Goal: Task Accomplishment & Management: Complete application form

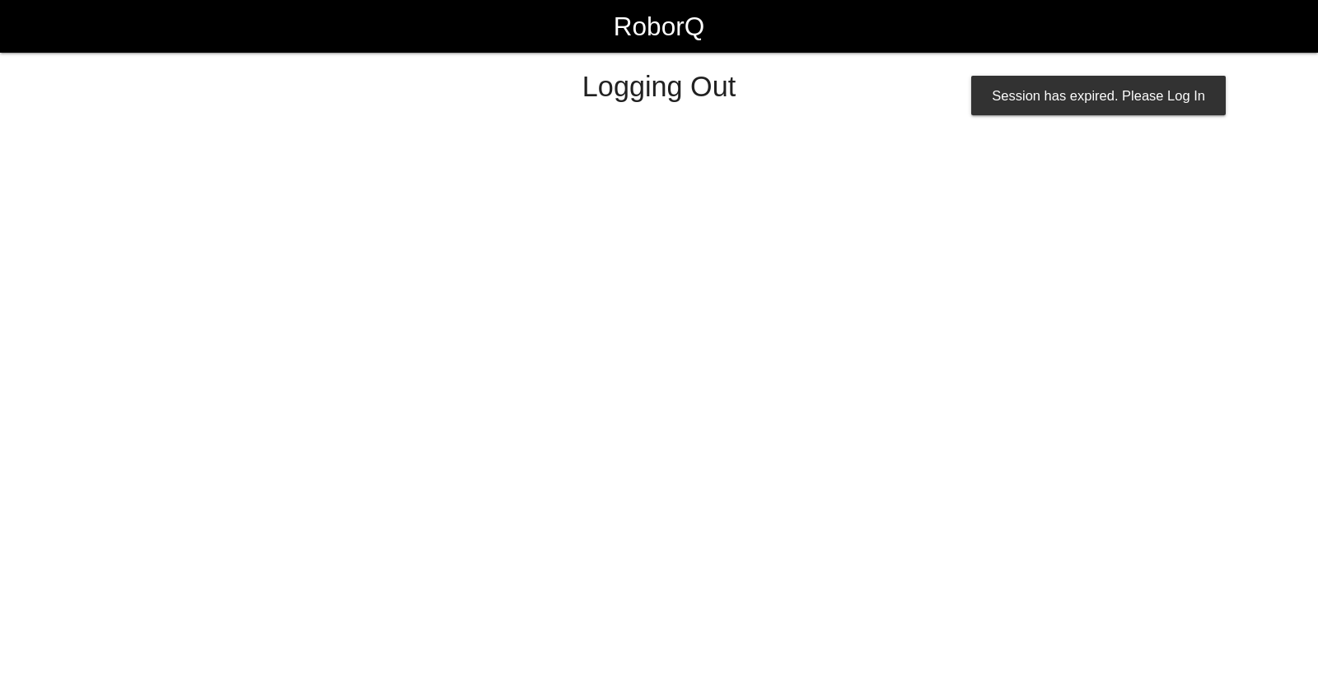
select select "Worker"
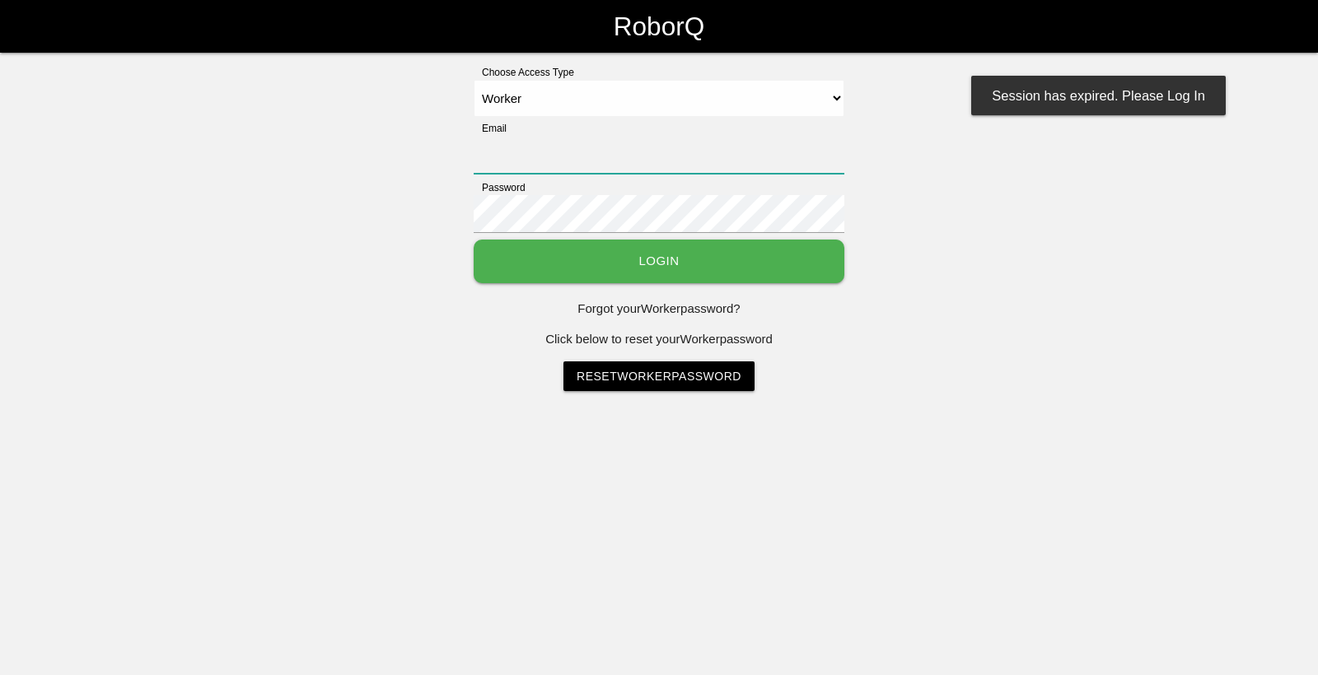
type input "[EMAIL_ADDRESS][DOMAIN_NAME]"
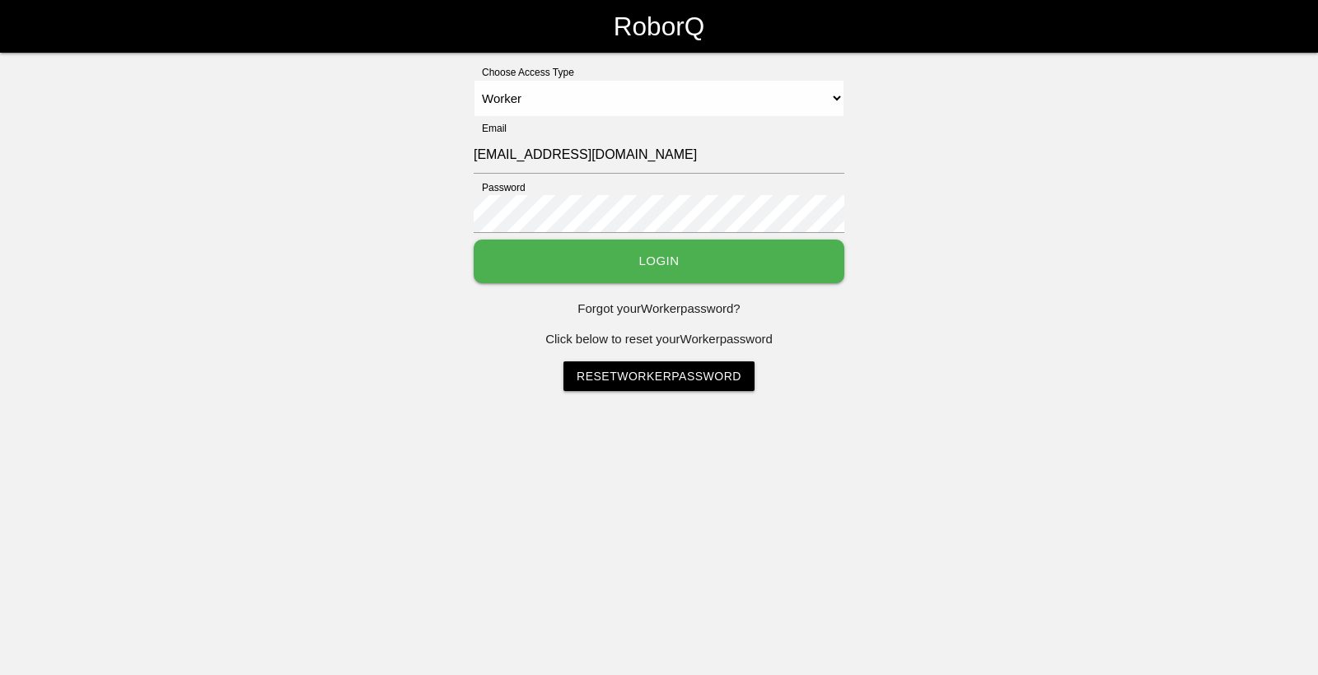
click at [526, 259] on button "Login" at bounding box center [659, 262] width 371 height 44
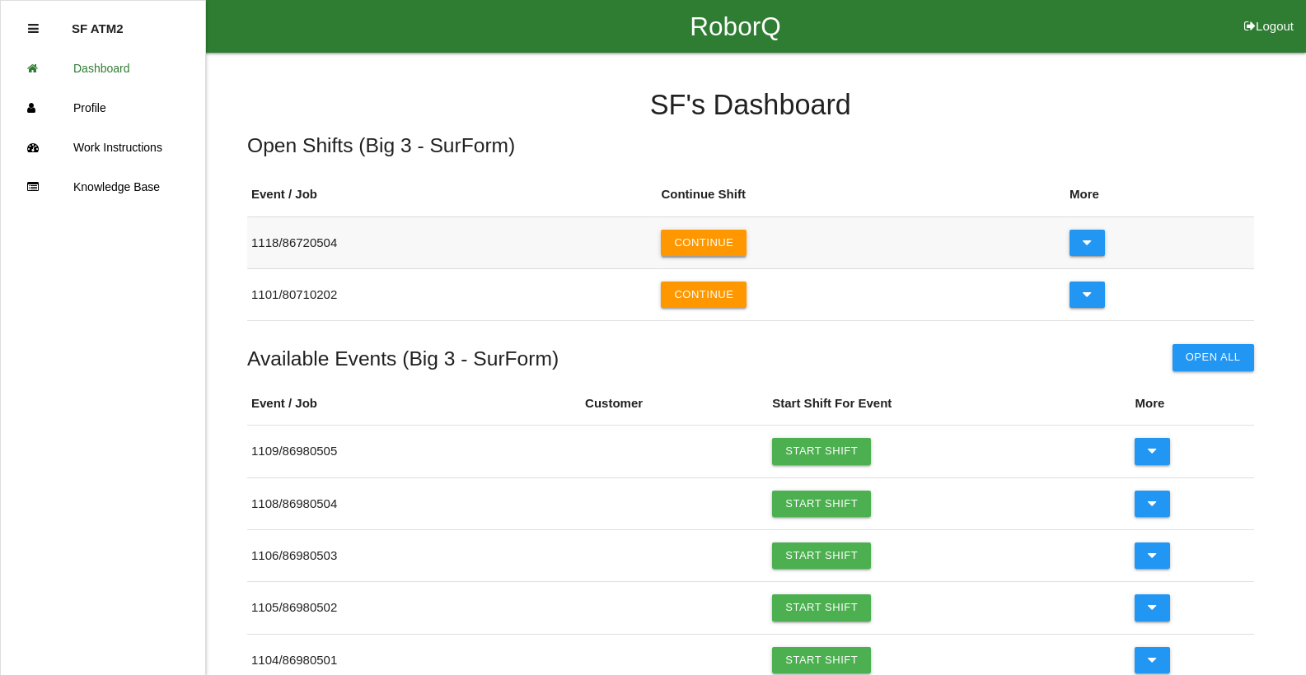
click at [718, 243] on button "Continue" at bounding box center [704, 243] width 86 height 26
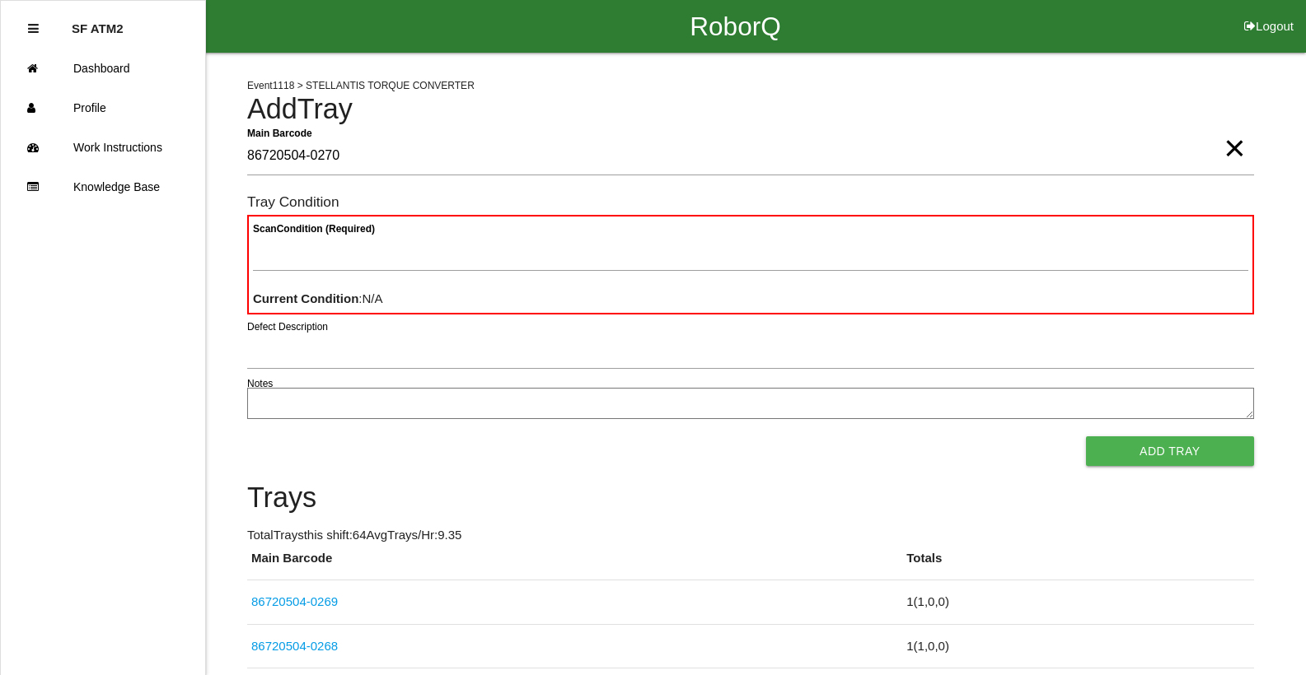
type Barcode "86720504-0270"
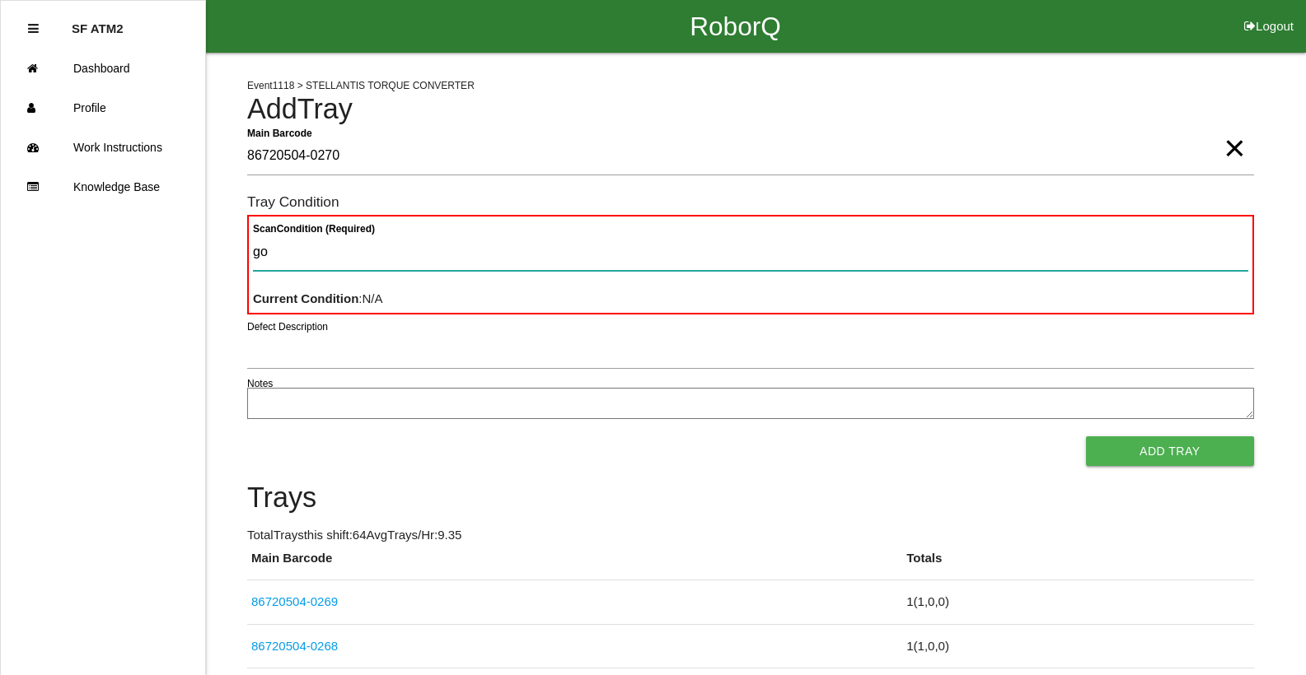
type Condition "goo"
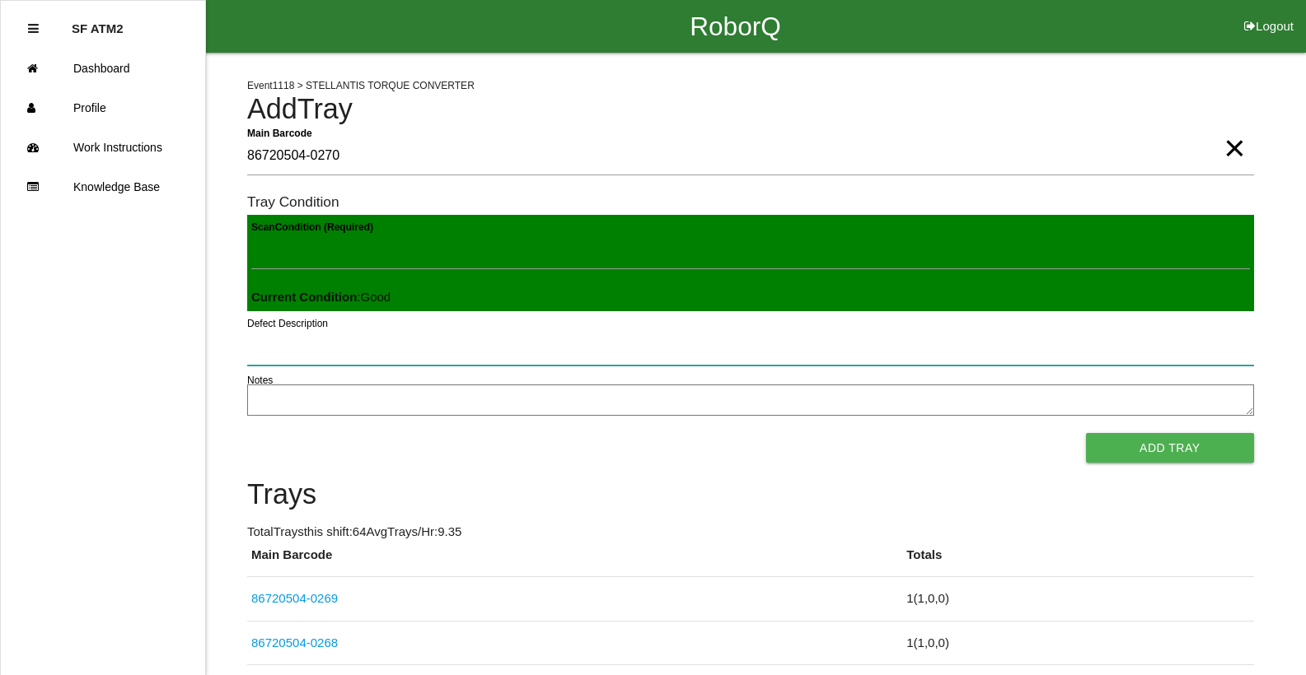
click at [1086, 433] on button "Add Tray" at bounding box center [1170, 448] width 168 height 30
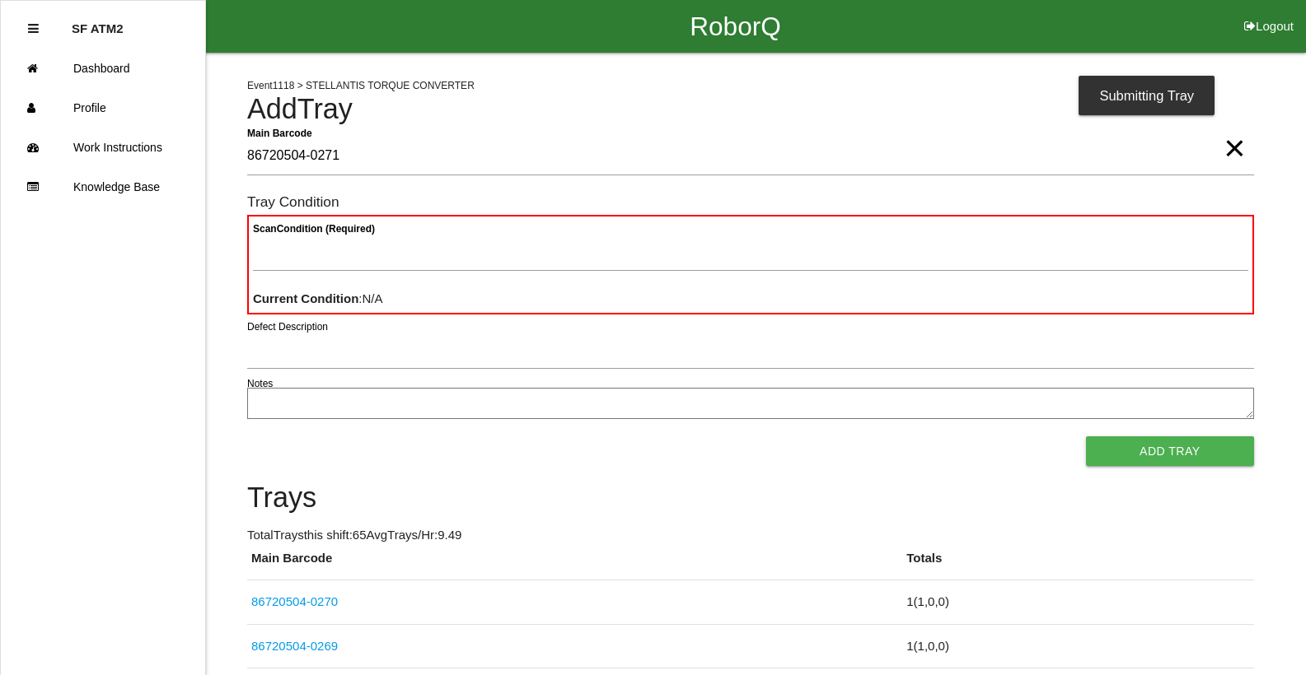
type Barcode "86720504-0271"
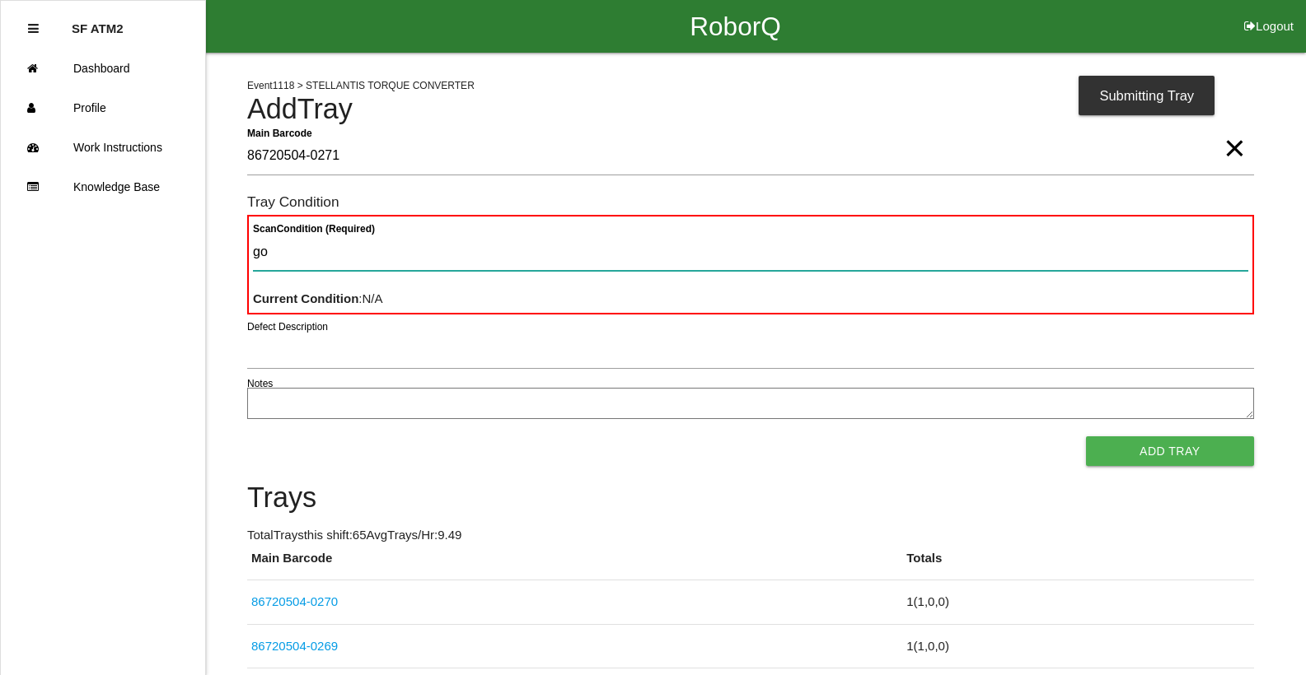
type Condition "goo"
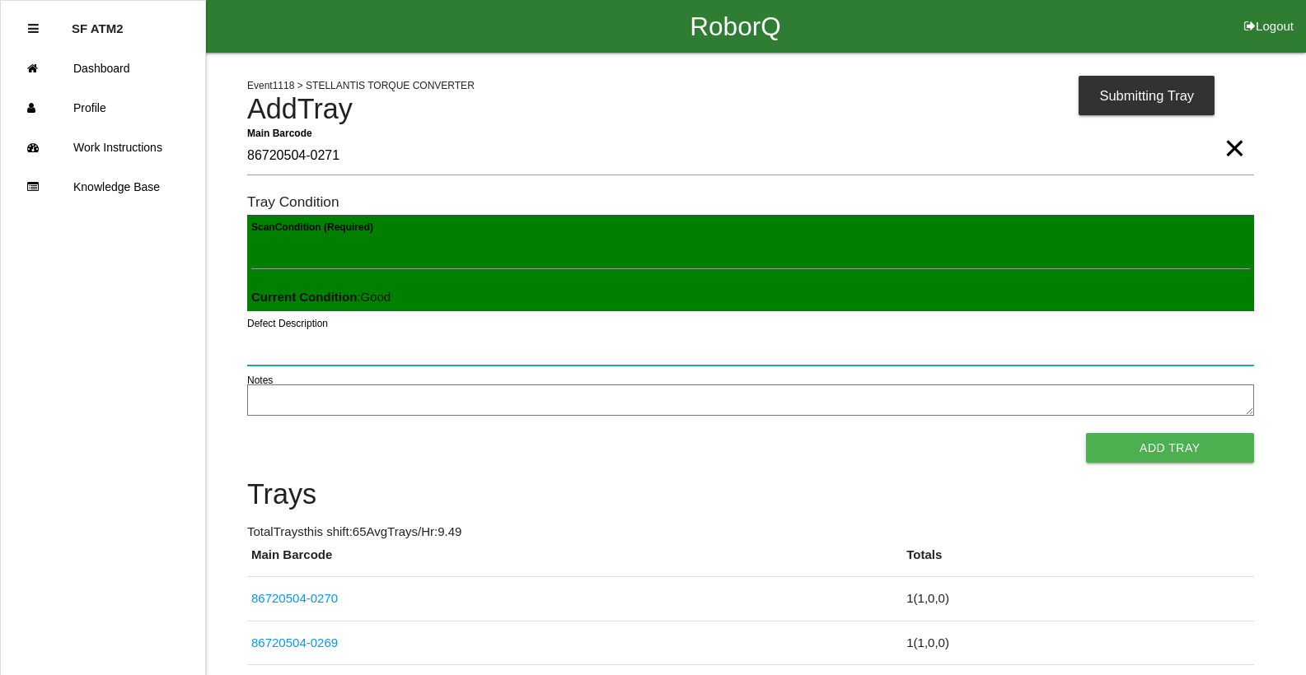
click at [1086, 433] on button "Add Tray" at bounding box center [1170, 448] width 168 height 30
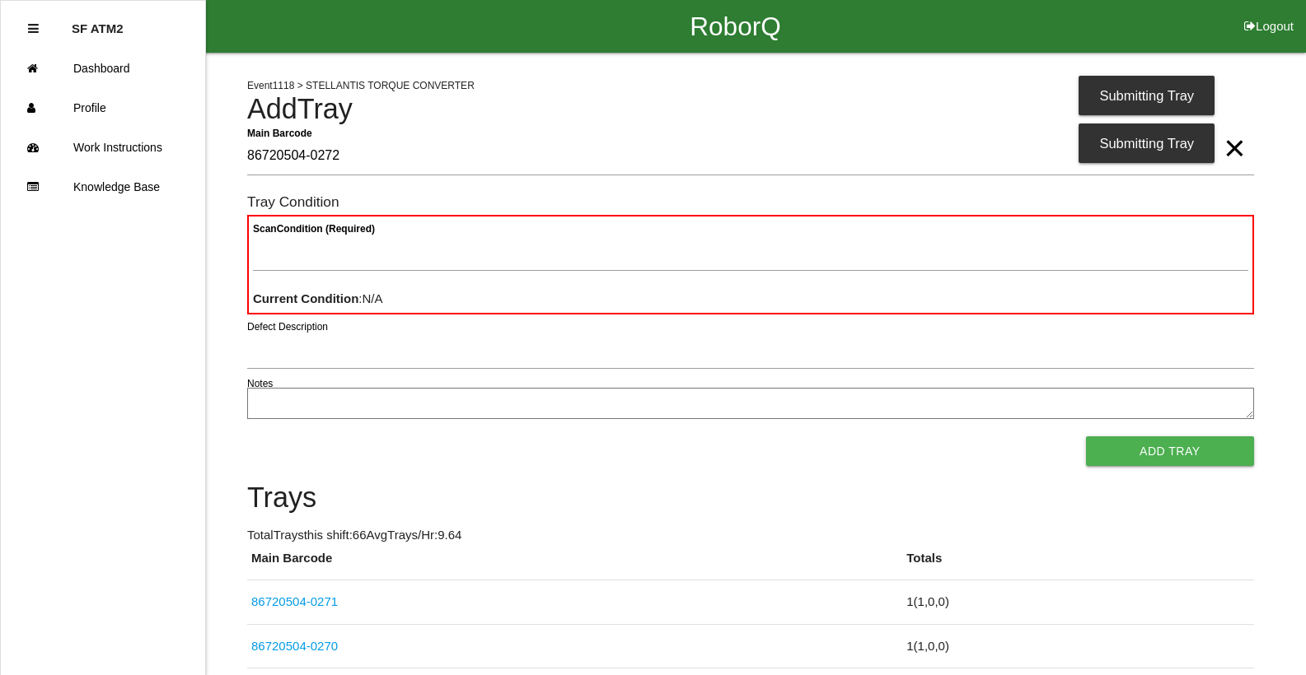
type Barcode "86720504-0272"
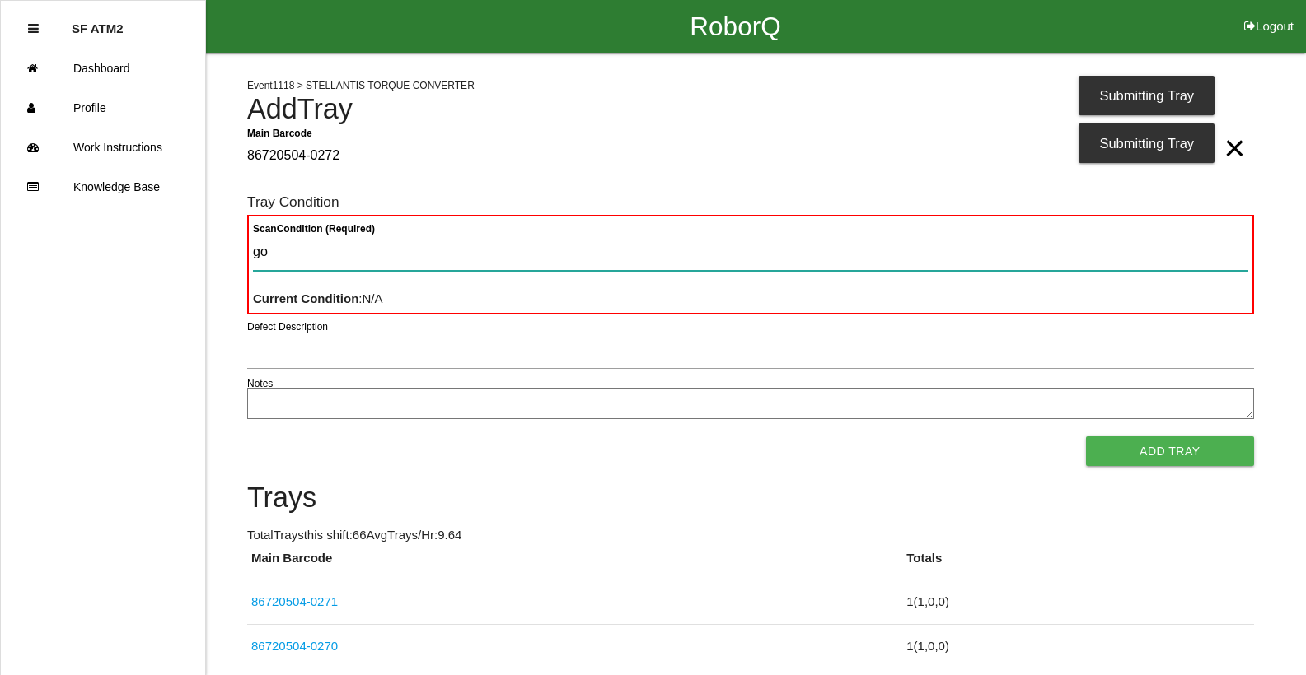
type Condition "goo"
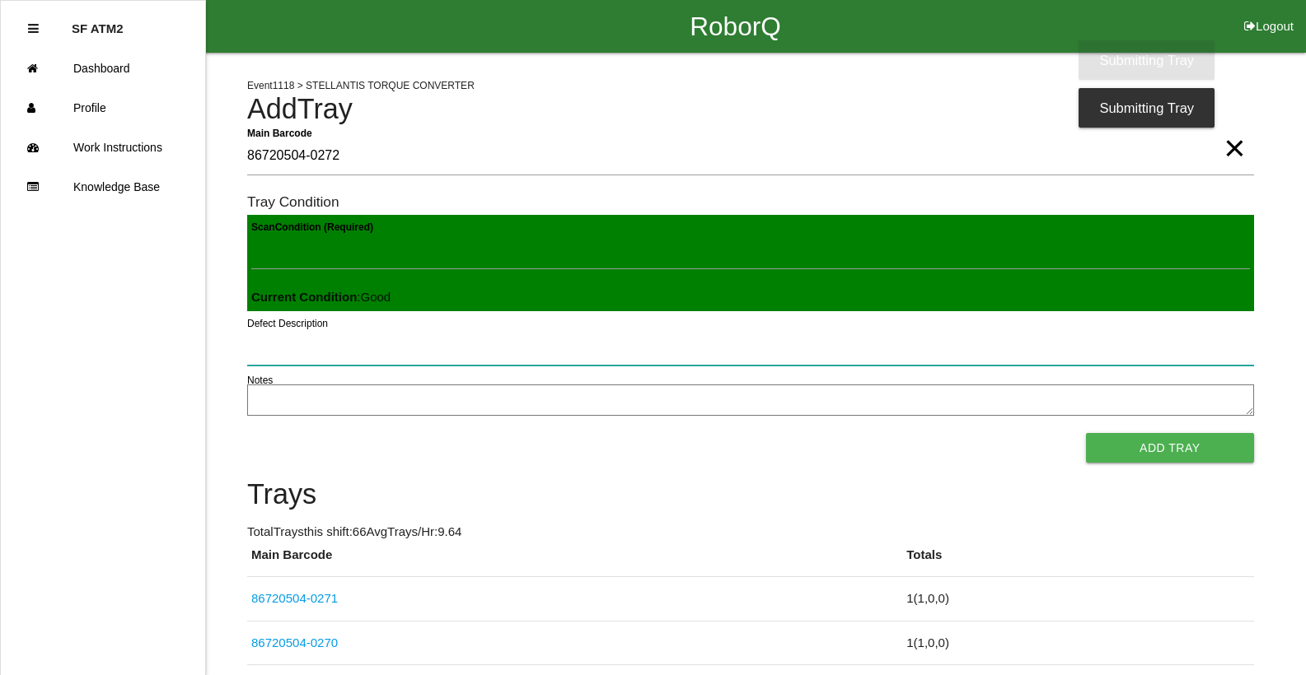
click at [1086, 433] on button "Add Tray" at bounding box center [1170, 448] width 168 height 30
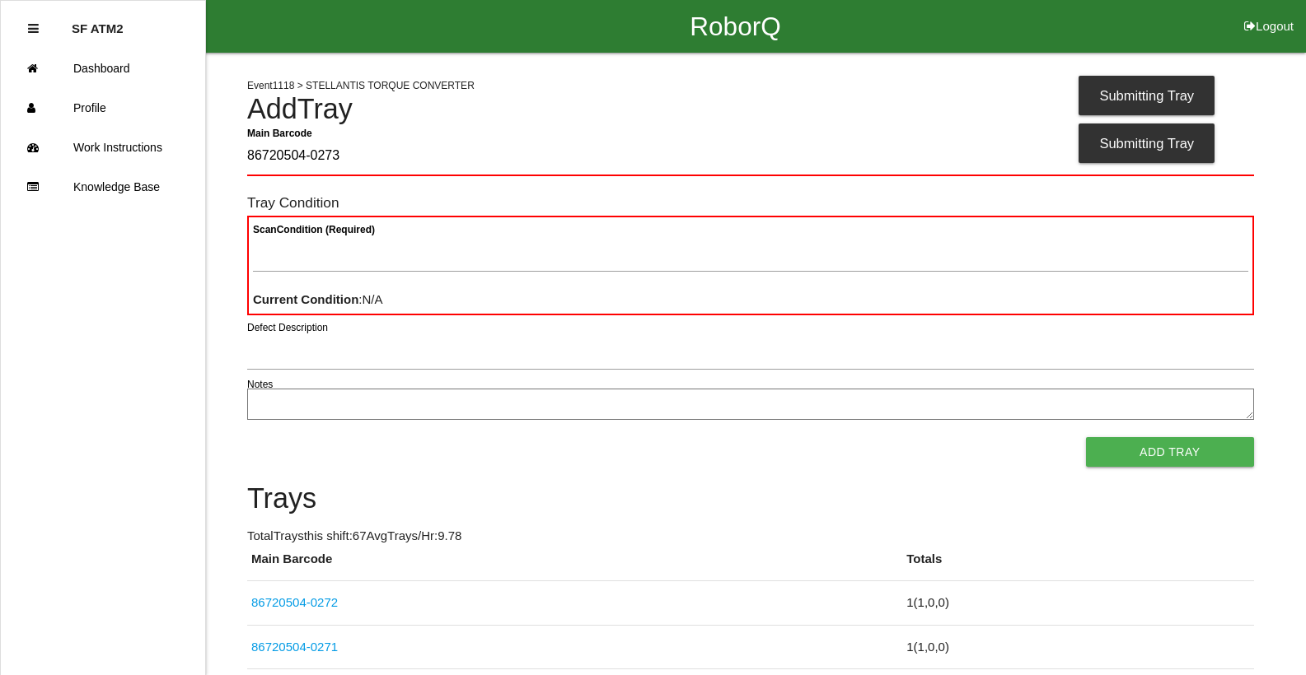
type Barcode "86720504-0273"
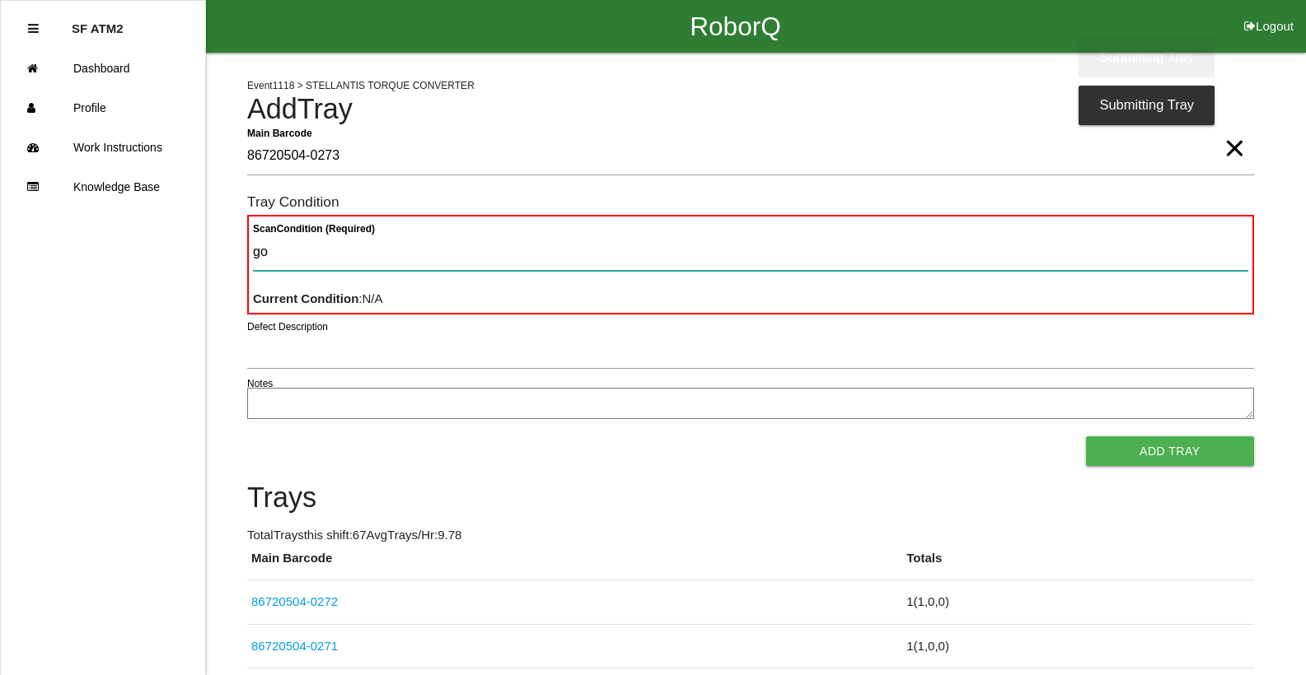
type Condition "goo"
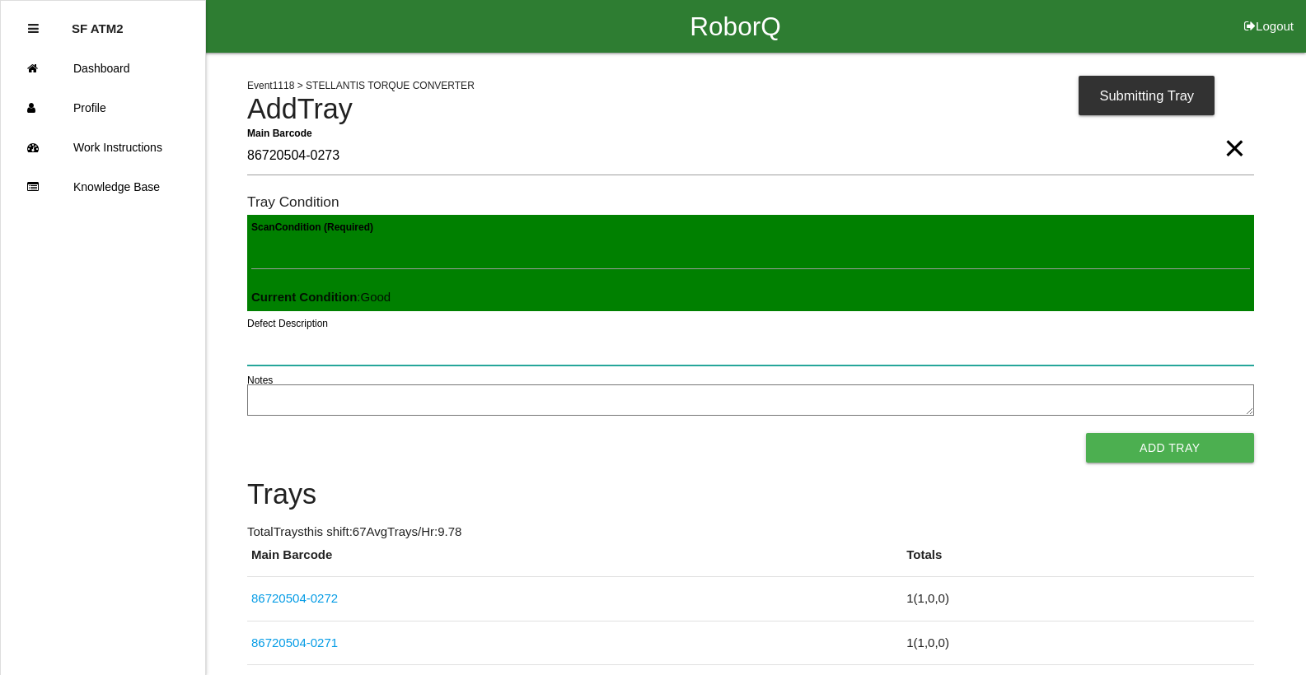
click at [1086, 433] on button "Add Tray" at bounding box center [1170, 448] width 168 height 30
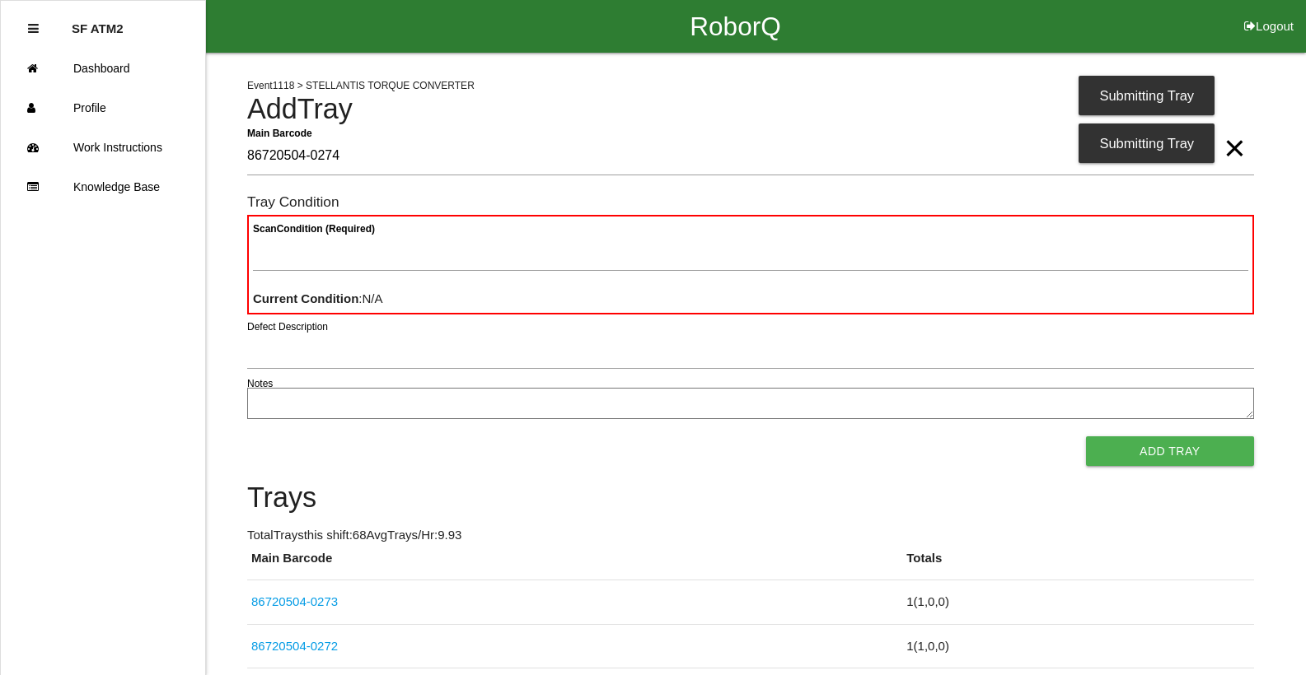
type Barcode "86720504-0274"
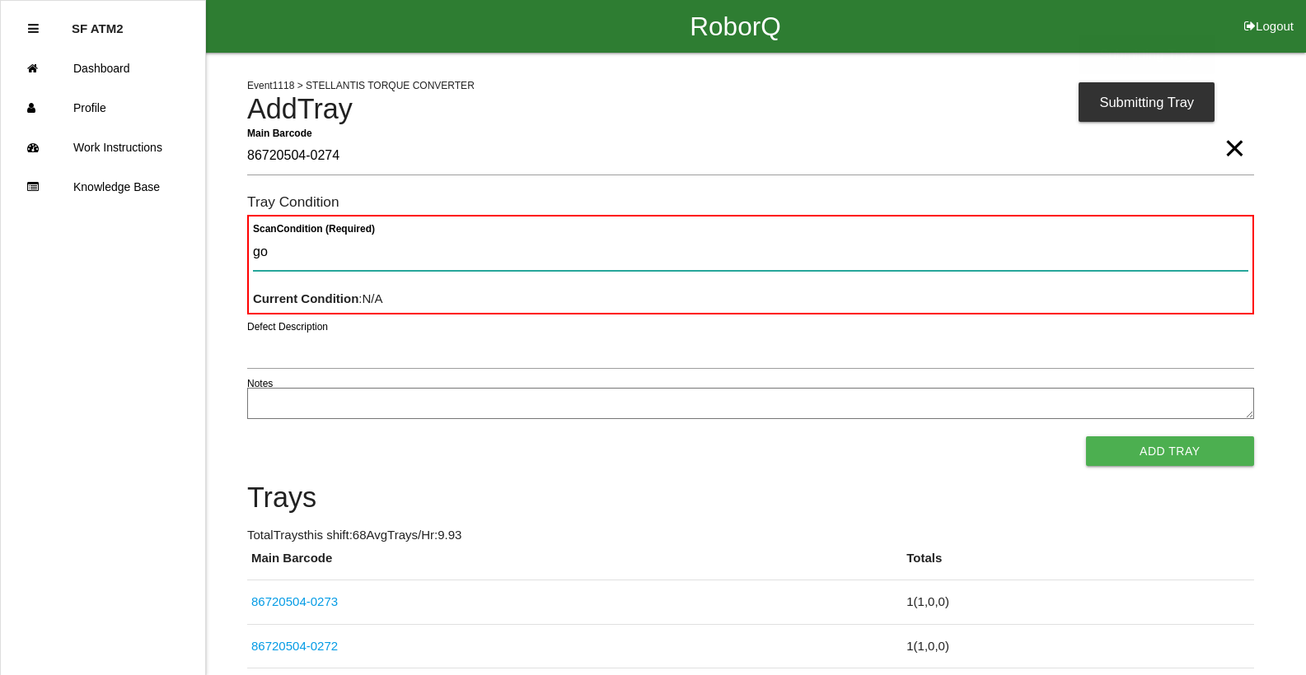
type Condition "goo"
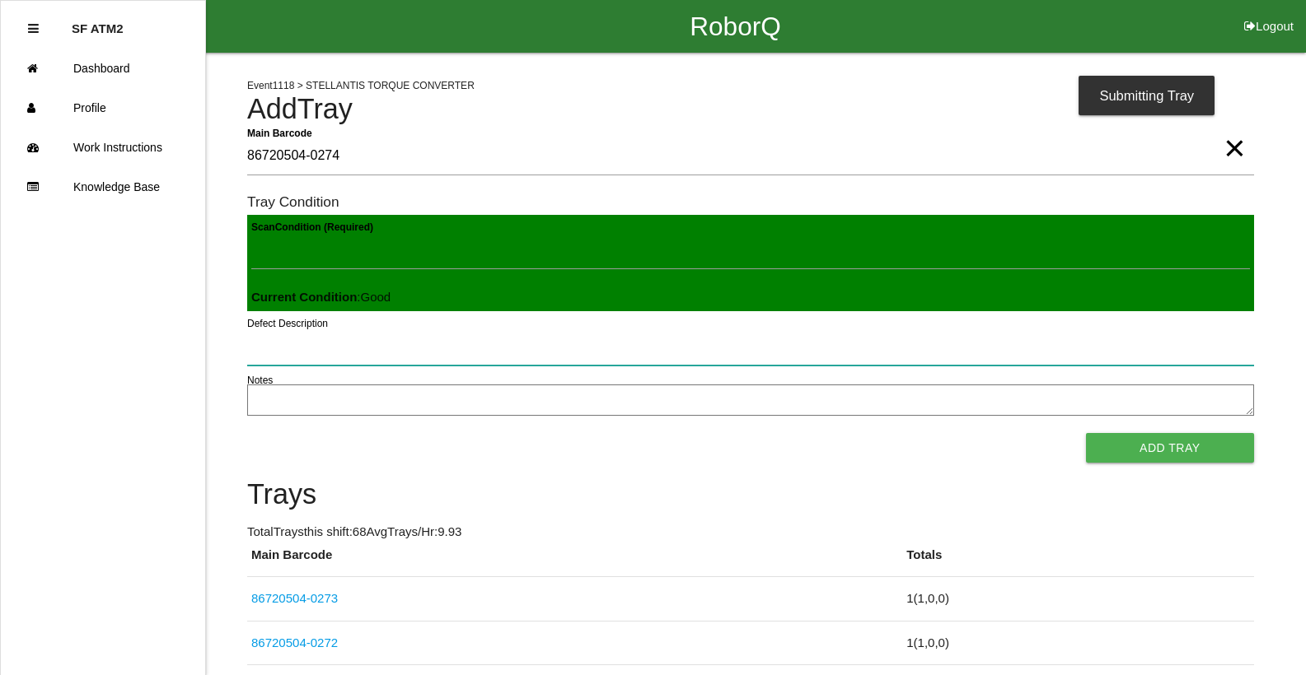
click at [1086, 433] on button "Add Tray" at bounding box center [1170, 448] width 168 height 30
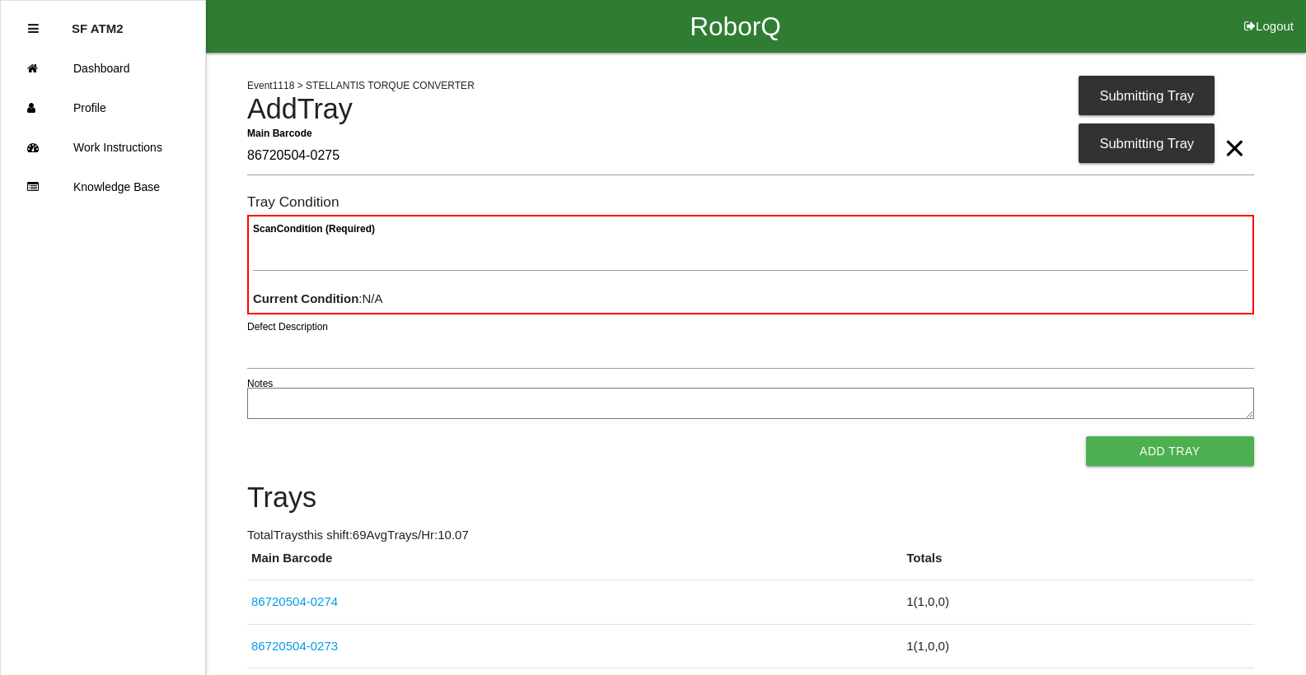
type Barcode "86720504-0275"
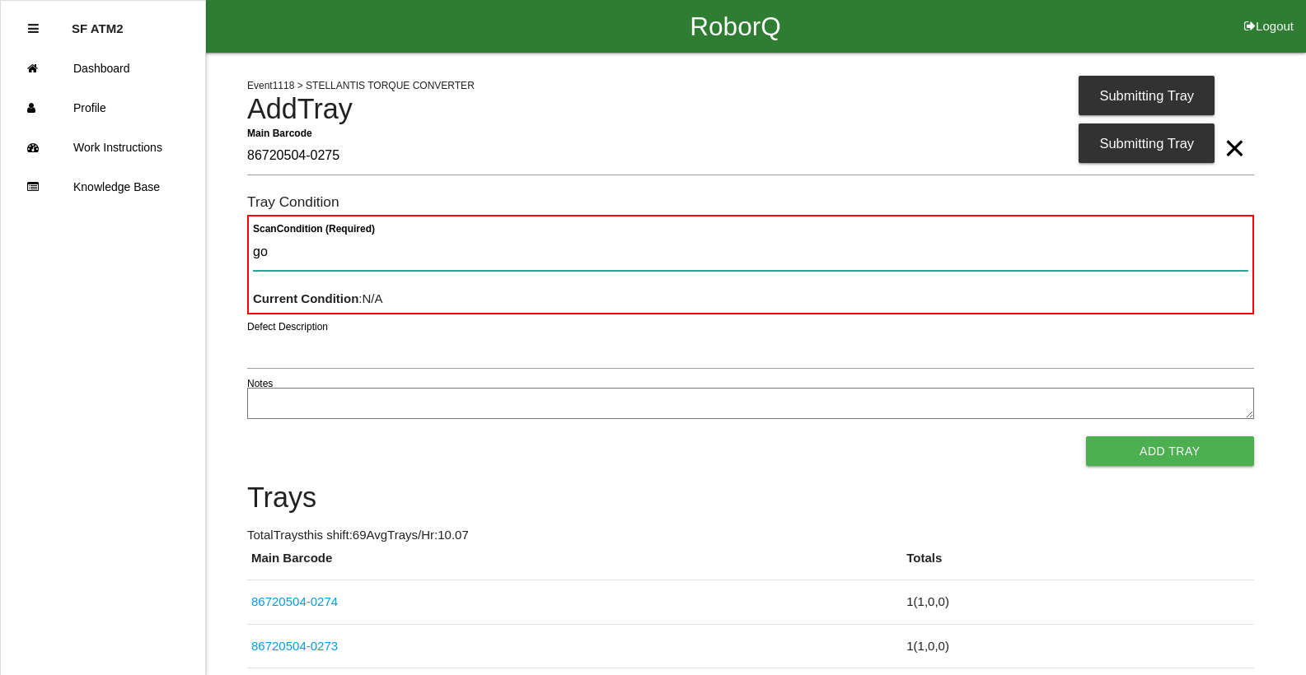
type Condition "goo"
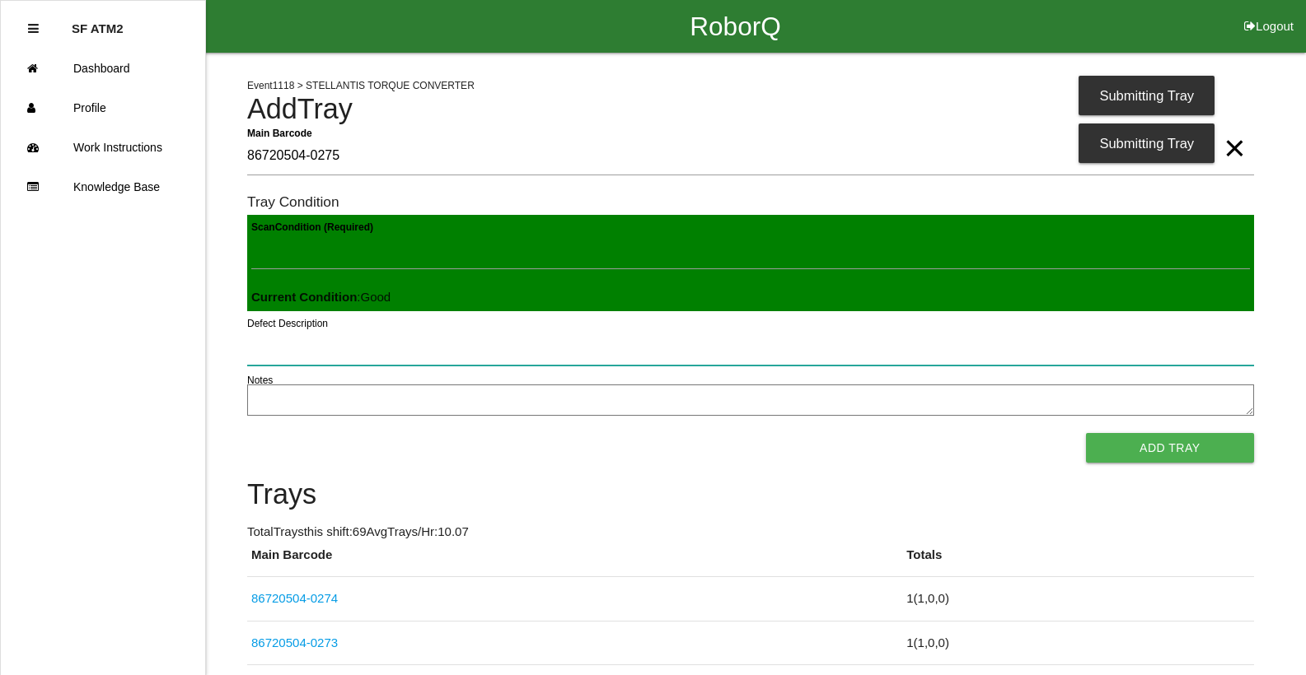
click at [1086, 433] on button "Add Tray" at bounding box center [1170, 448] width 168 height 30
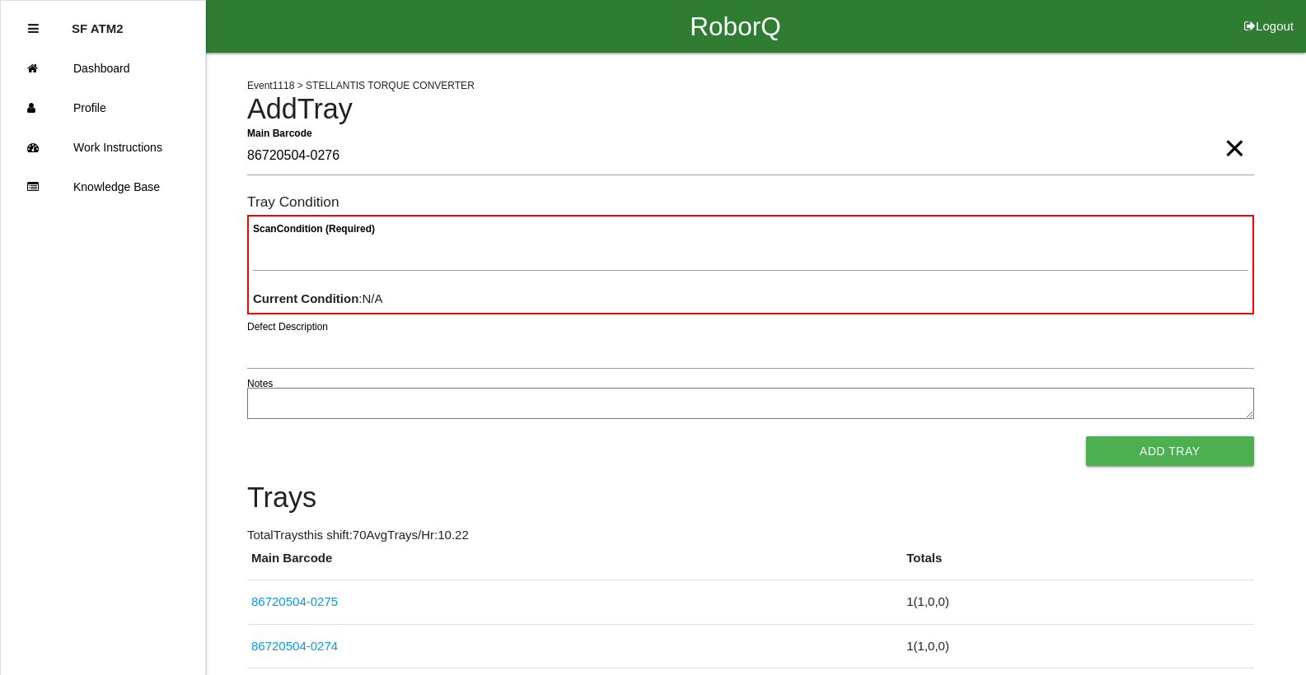
type Barcode "86720504-0276"
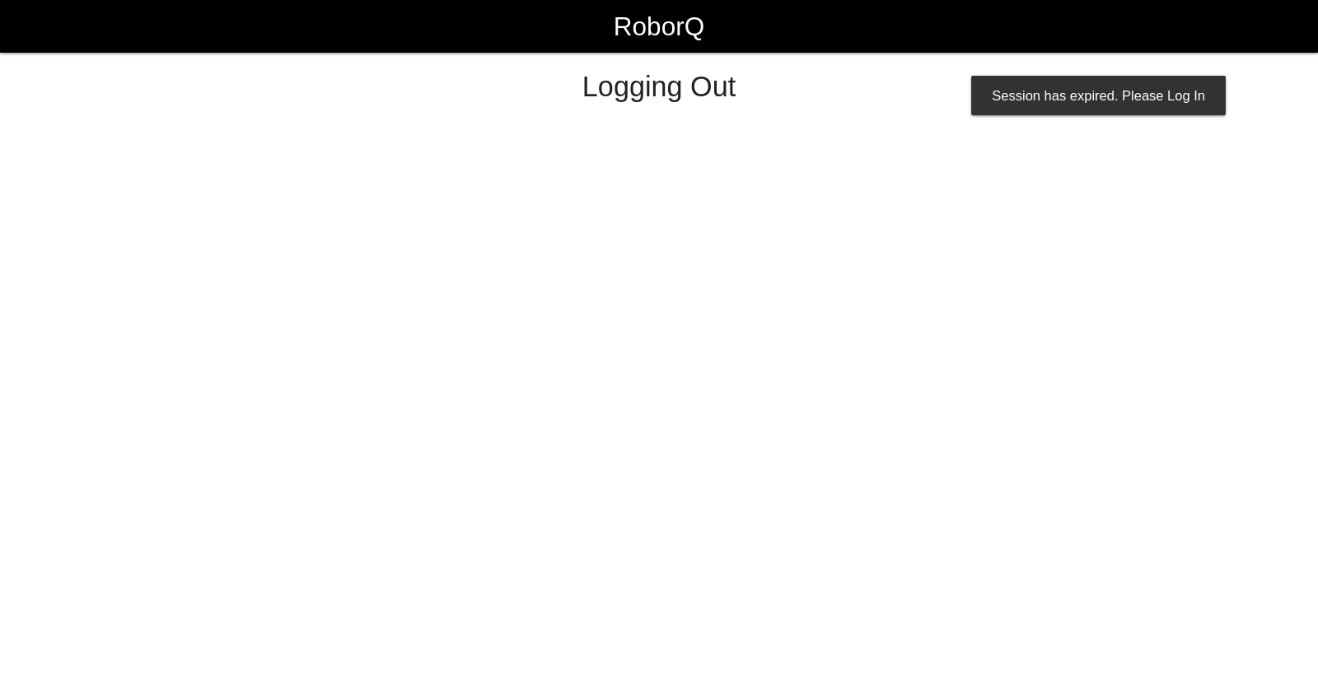
click at [614, 0] on link "RoborQ" at bounding box center [659, 26] width 91 height 53
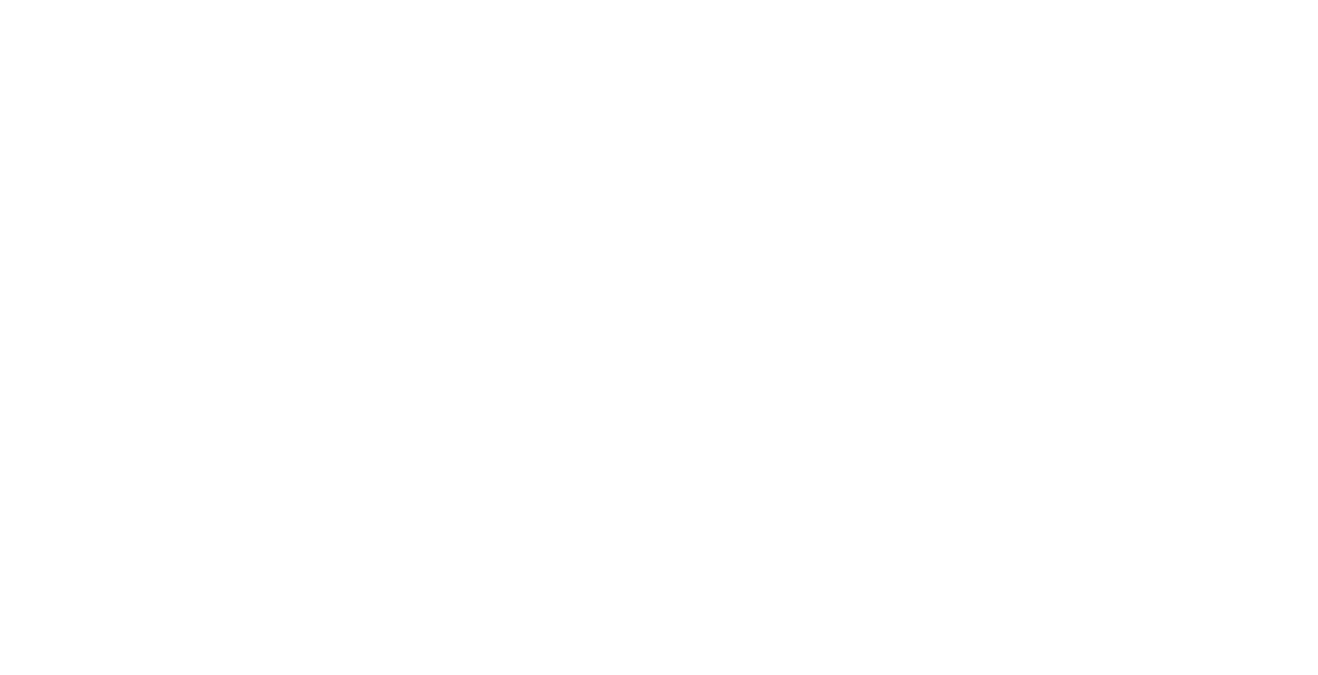
select select "Worker"
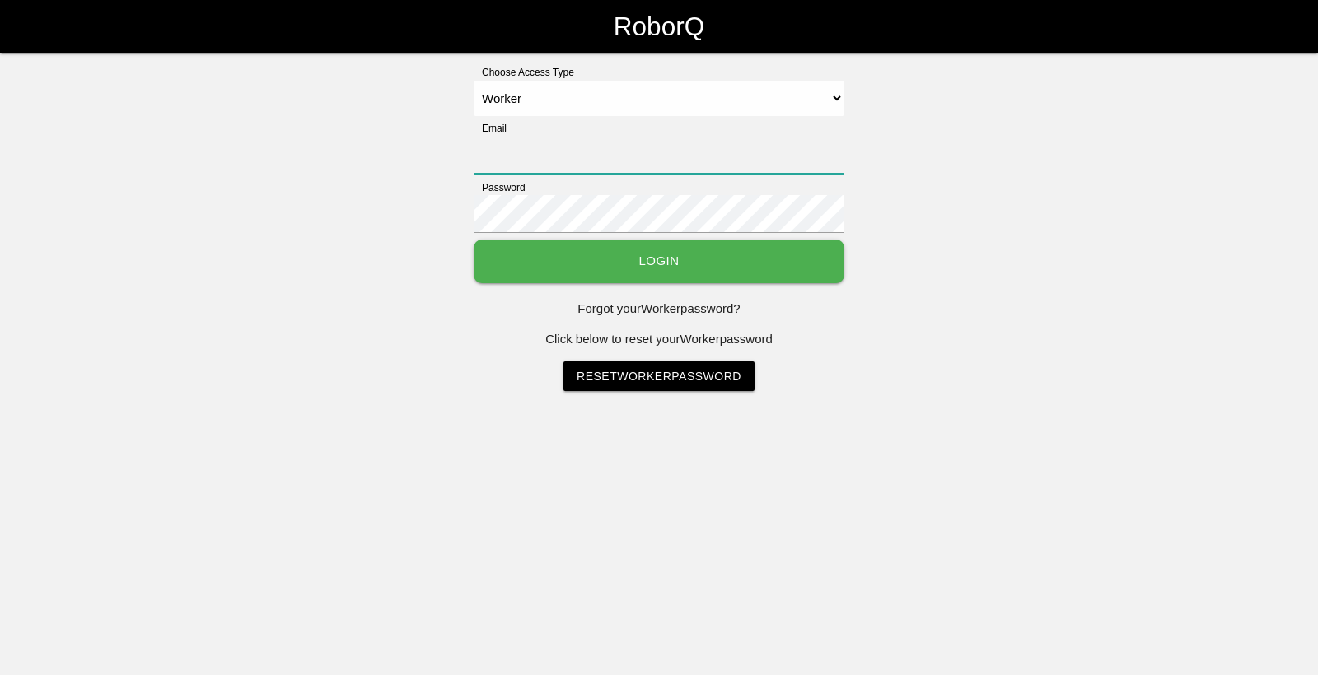
type input "[EMAIL_ADDRESS][DOMAIN_NAME]"
click at [590, 244] on button "Login" at bounding box center [659, 262] width 371 height 44
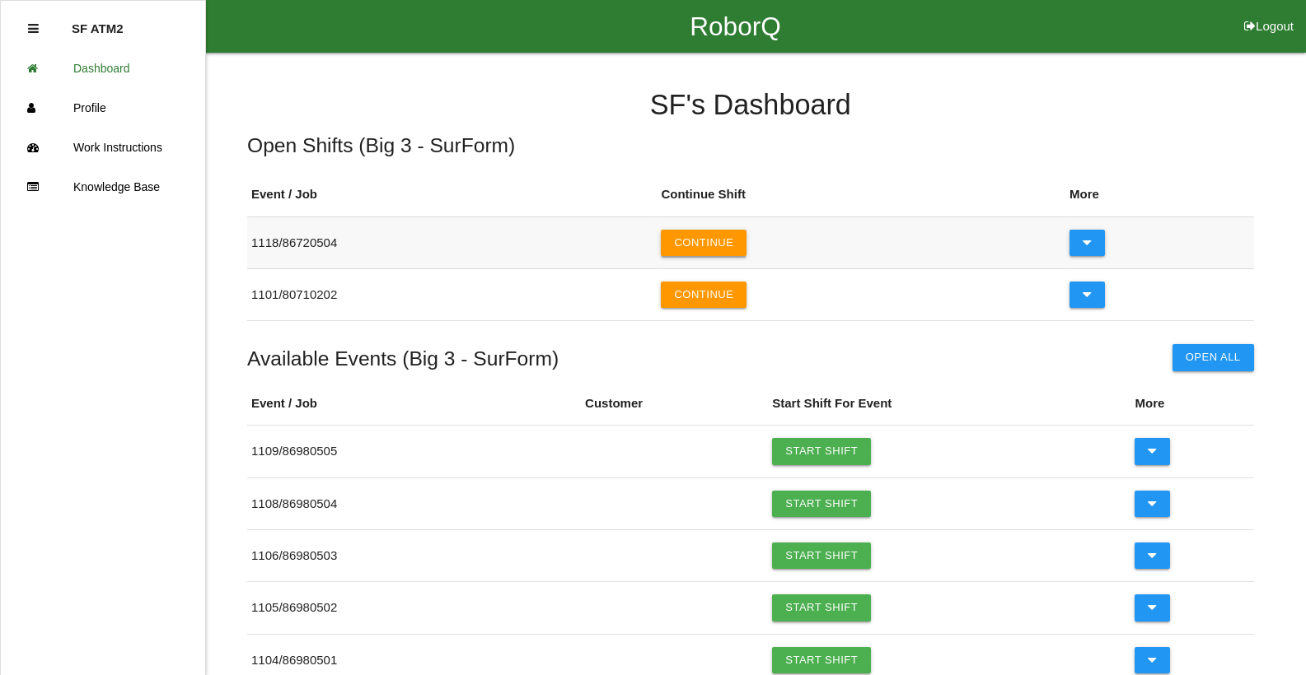
click at [689, 237] on button "Continue" at bounding box center [704, 243] width 86 height 26
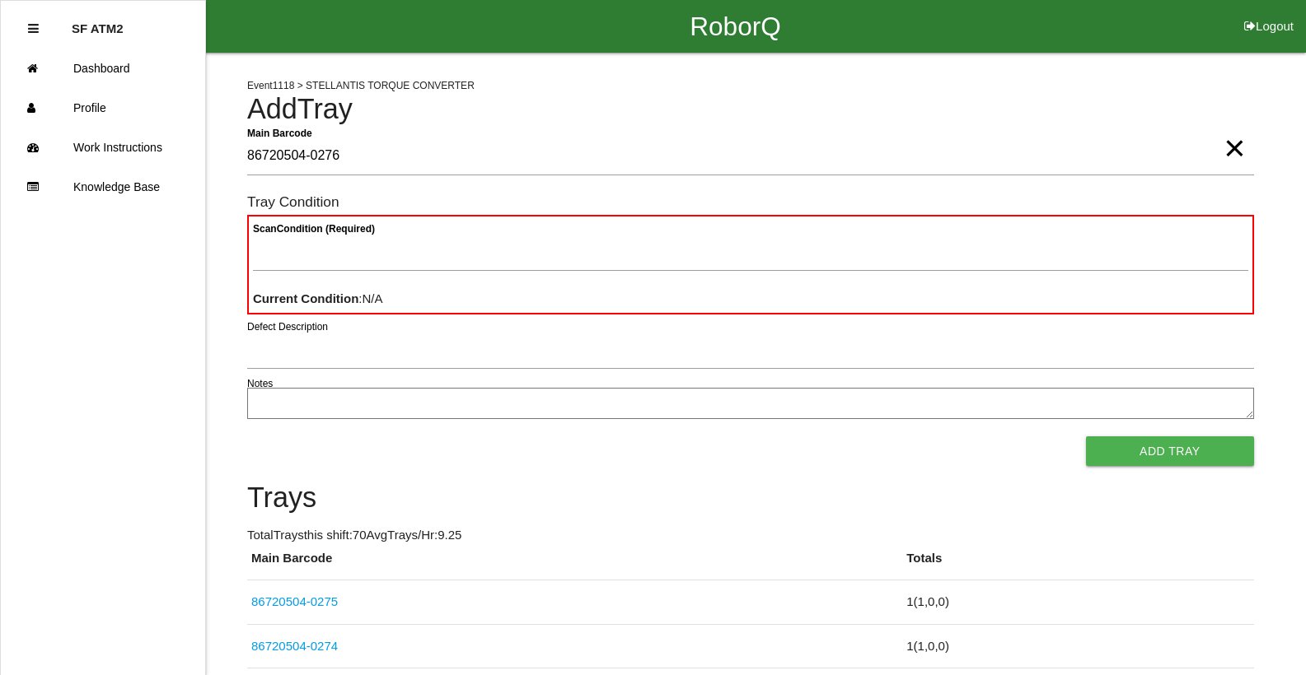
type Barcode "86720504-0276"
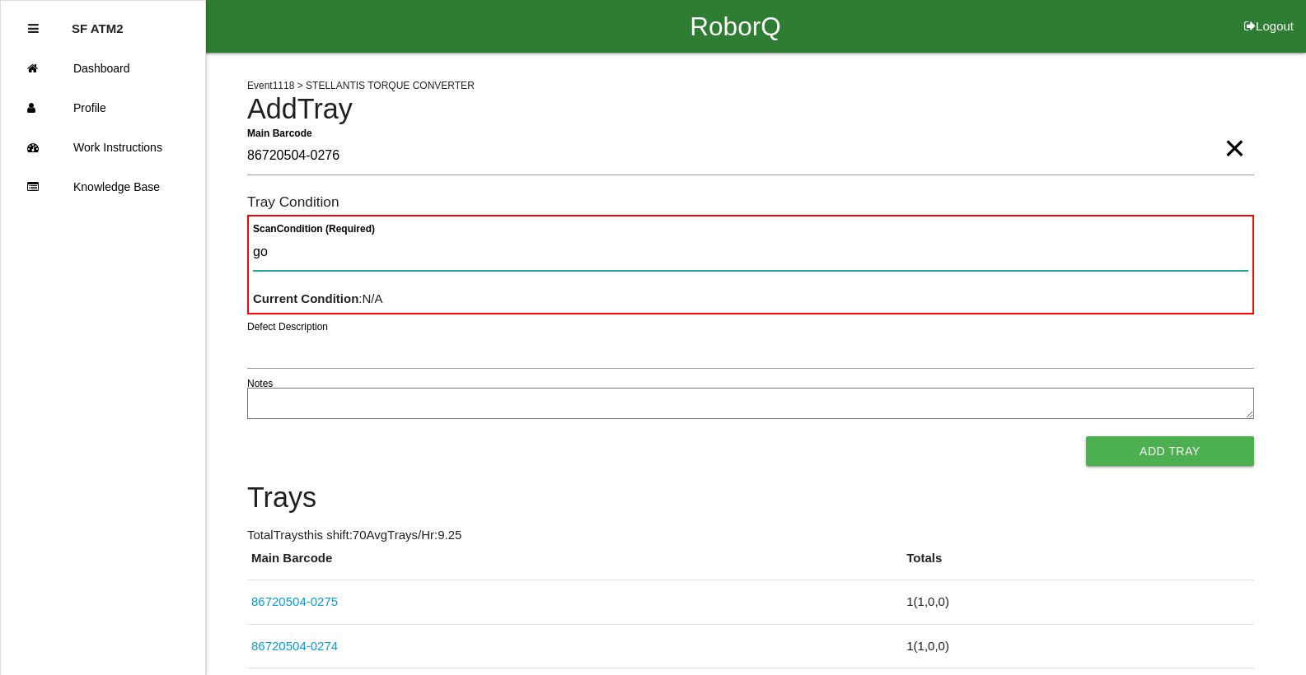
type Condition "goo"
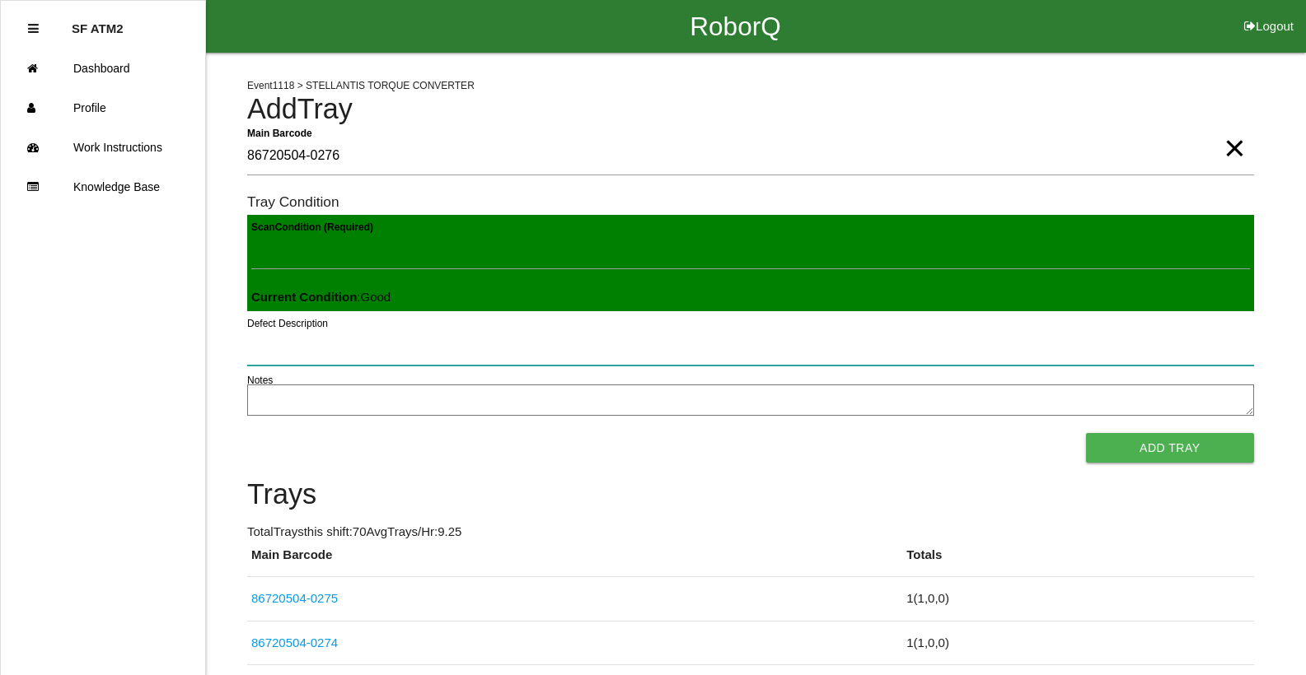
click at [1086, 433] on button "Add Tray" at bounding box center [1170, 448] width 168 height 30
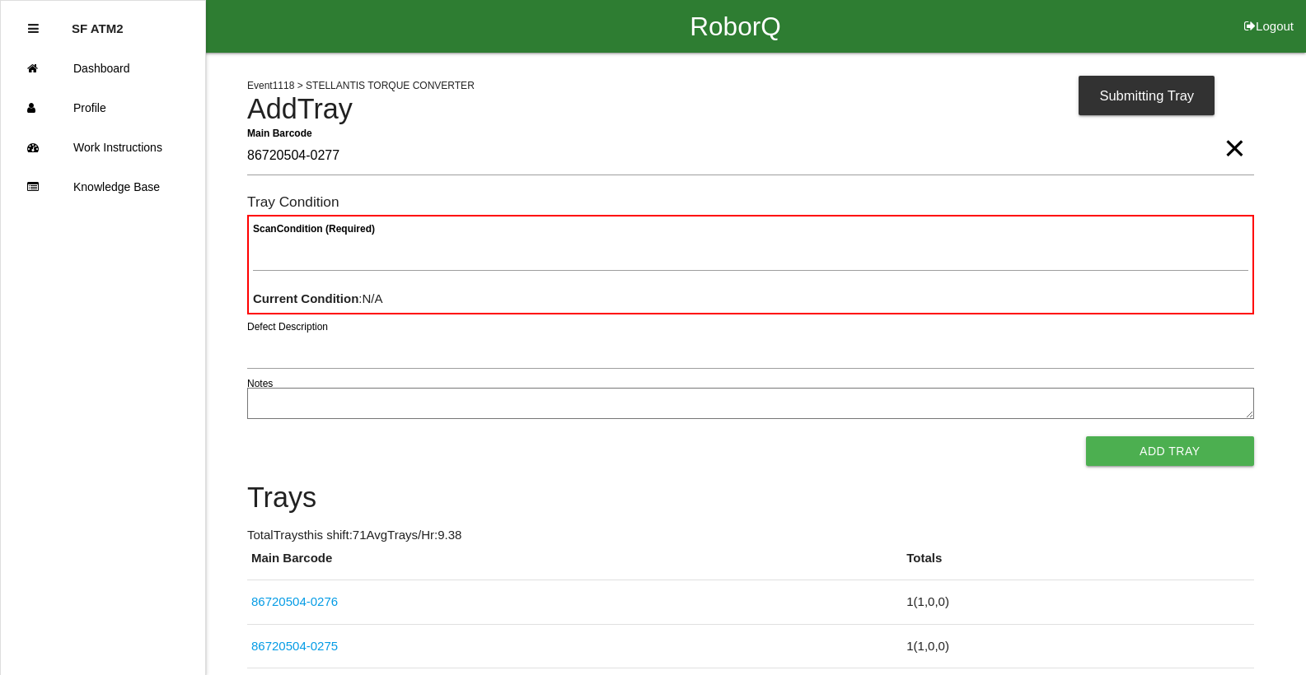
type Barcode "86720504-0277"
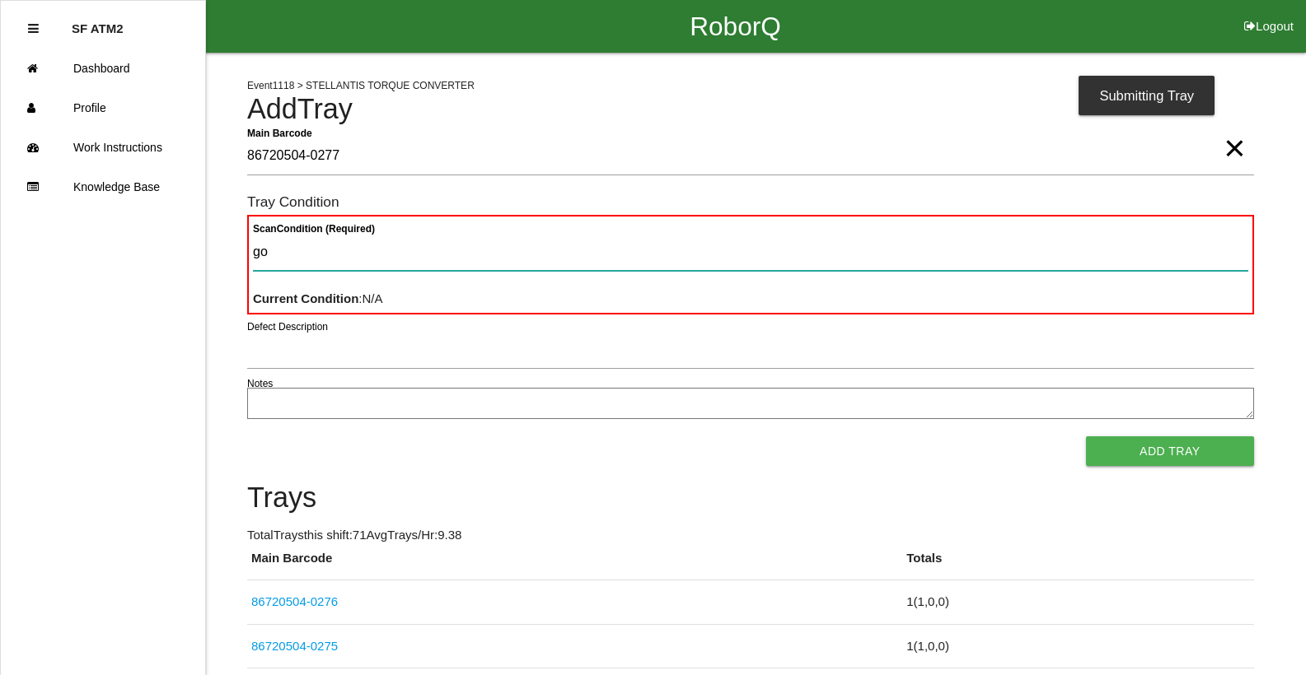
type Condition "goo"
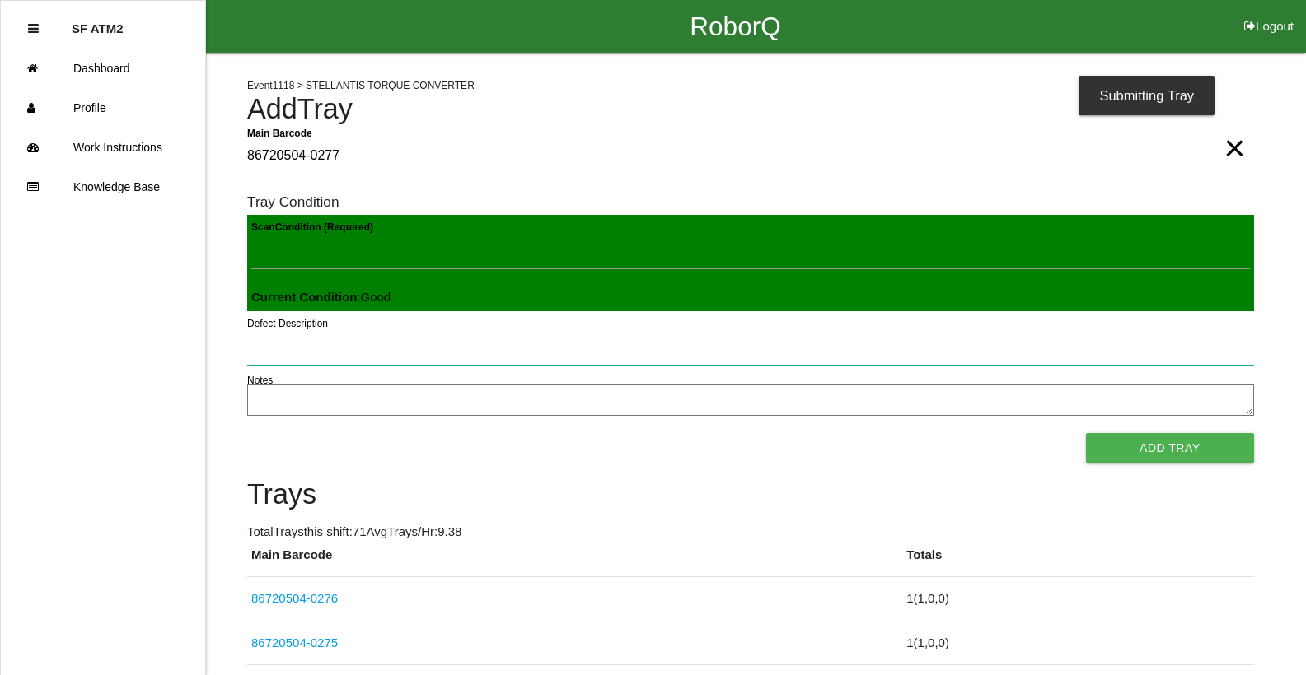
click at [1086, 433] on button "Add Tray" at bounding box center [1170, 448] width 168 height 30
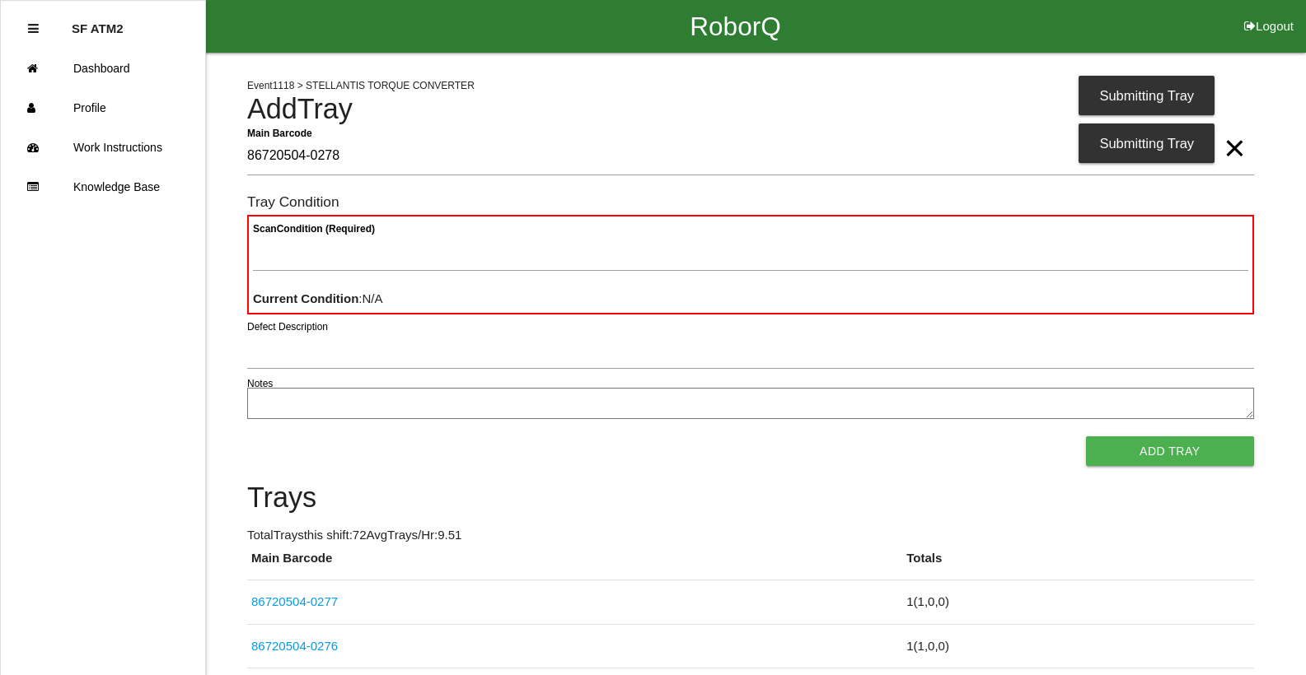
type Barcode "86720504-0278"
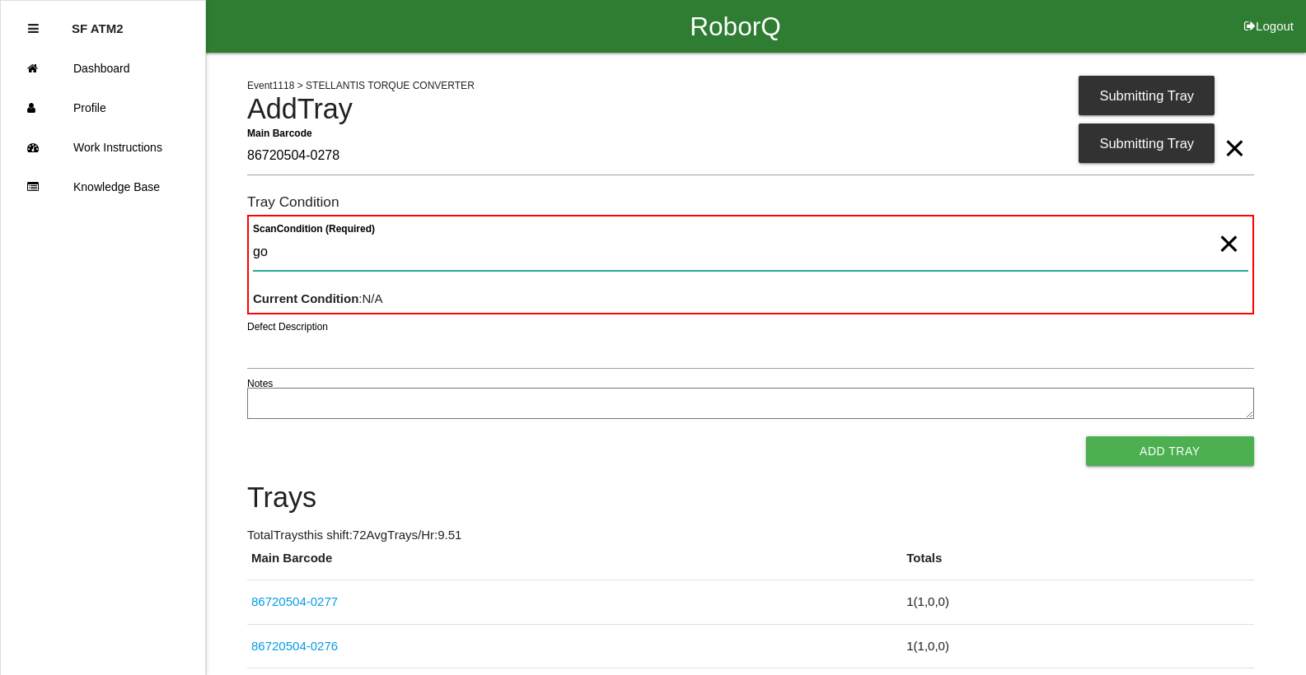
type Condition "goo"
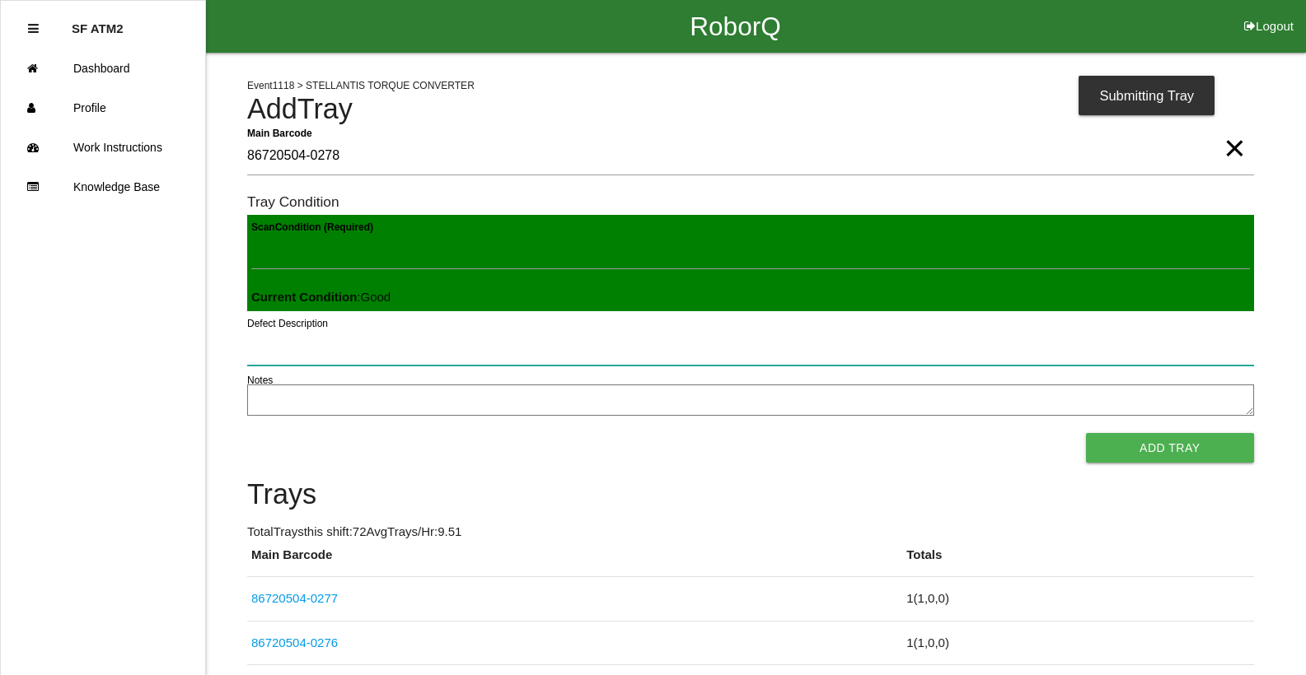
click at [1086, 433] on button "Add Tray" at bounding box center [1170, 448] width 168 height 30
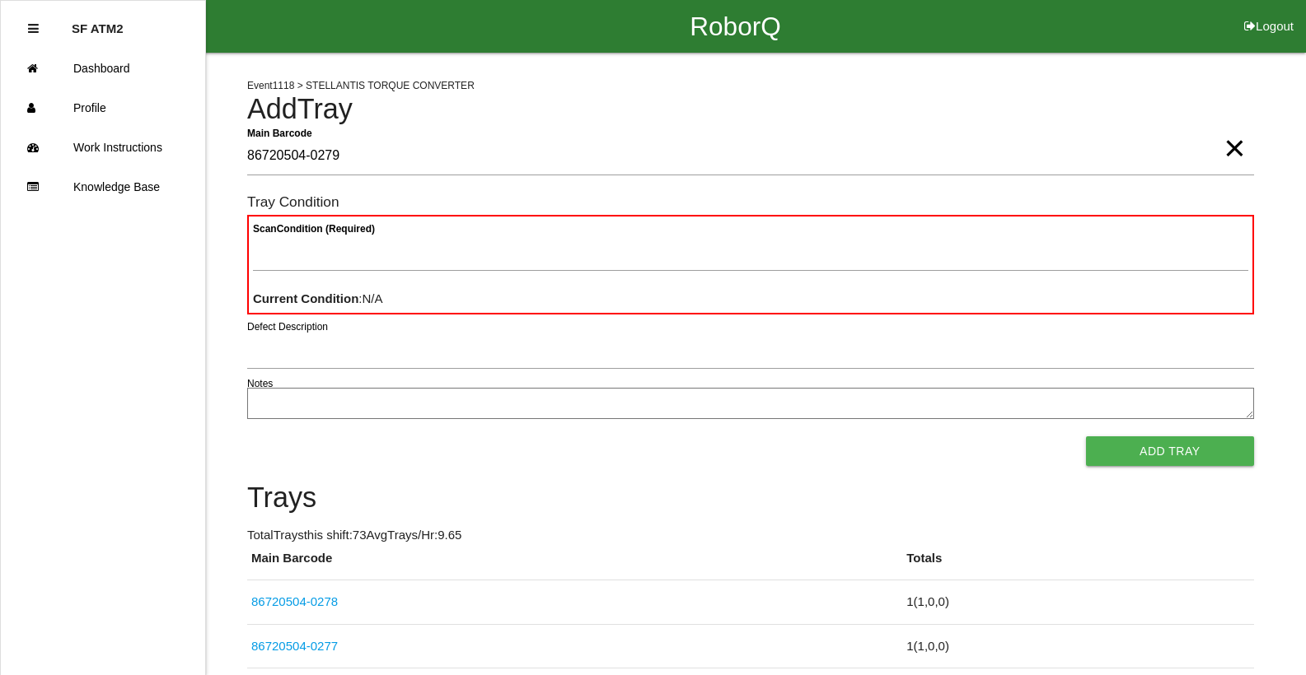
type Barcode "86720504-0279"
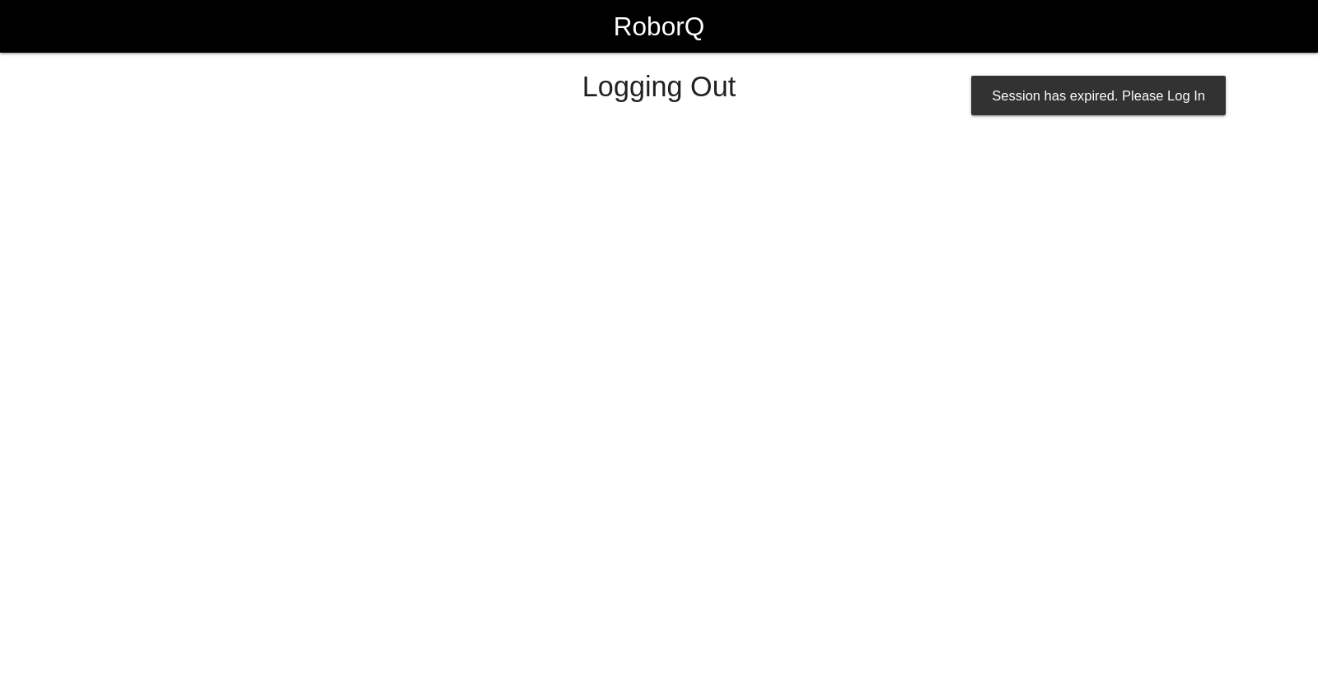
select select "Worker"
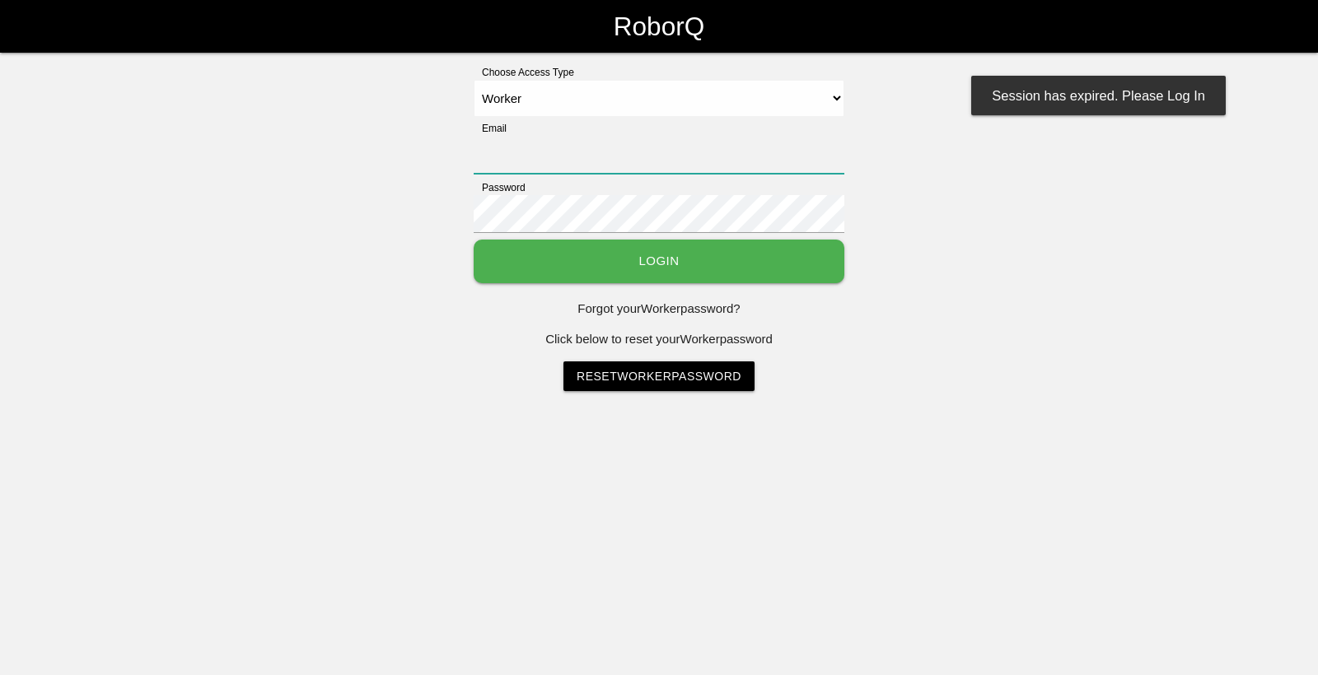
type input "[EMAIL_ADDRESS][DOMAIN_NAME]"
click at [793, 268] on button "Login" at bounding box center [659, 262] width 371 height 44
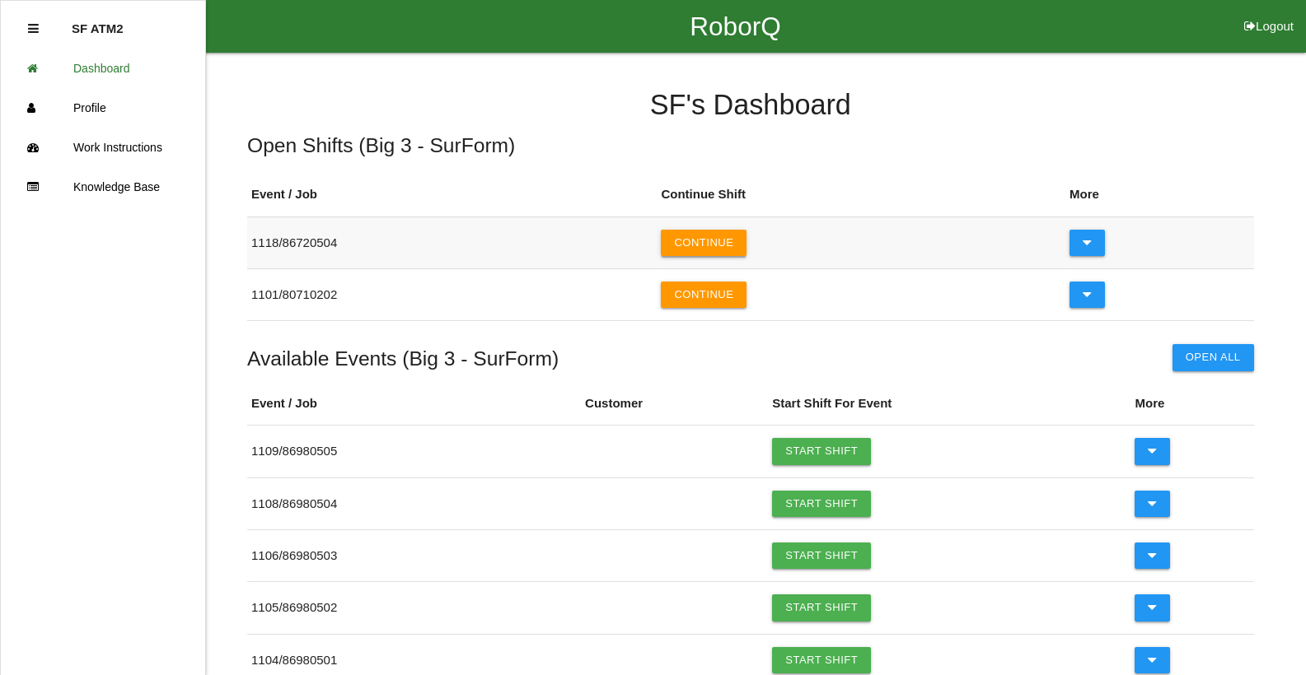
click at [746, 252] on button "Continue" at bounding box center [704, 243] width 86 height 26
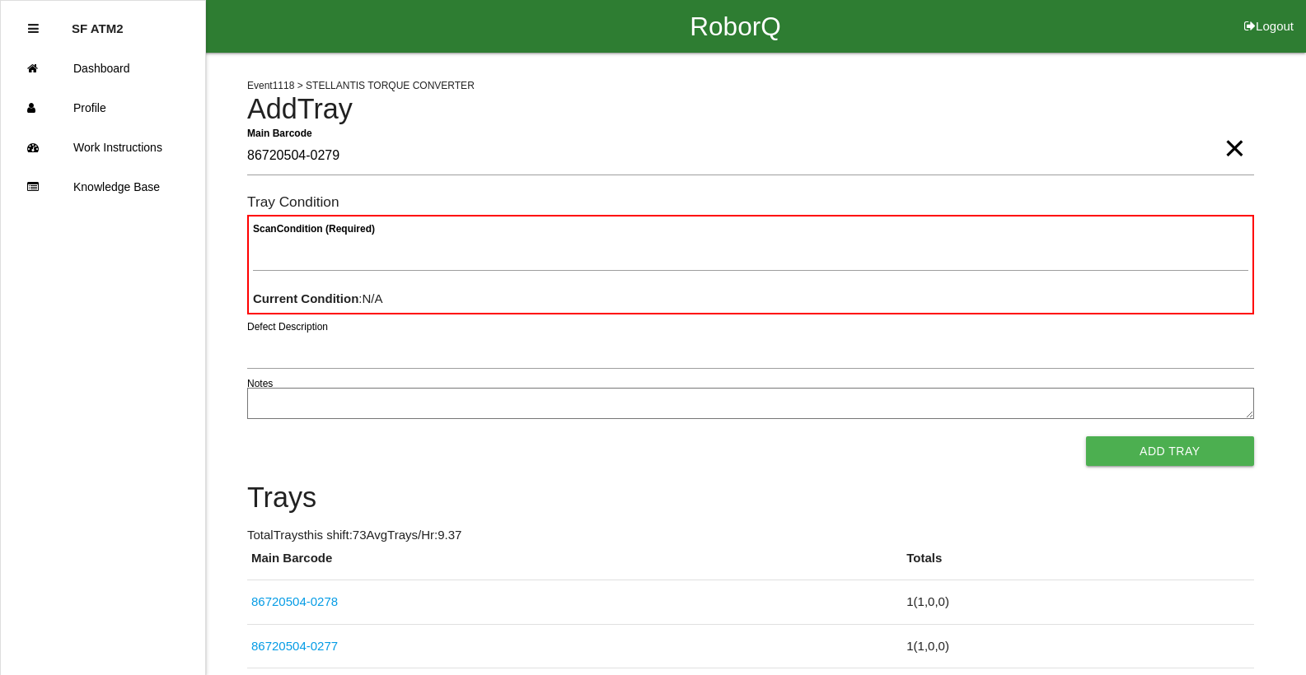
type Barcode "86720504-0279"
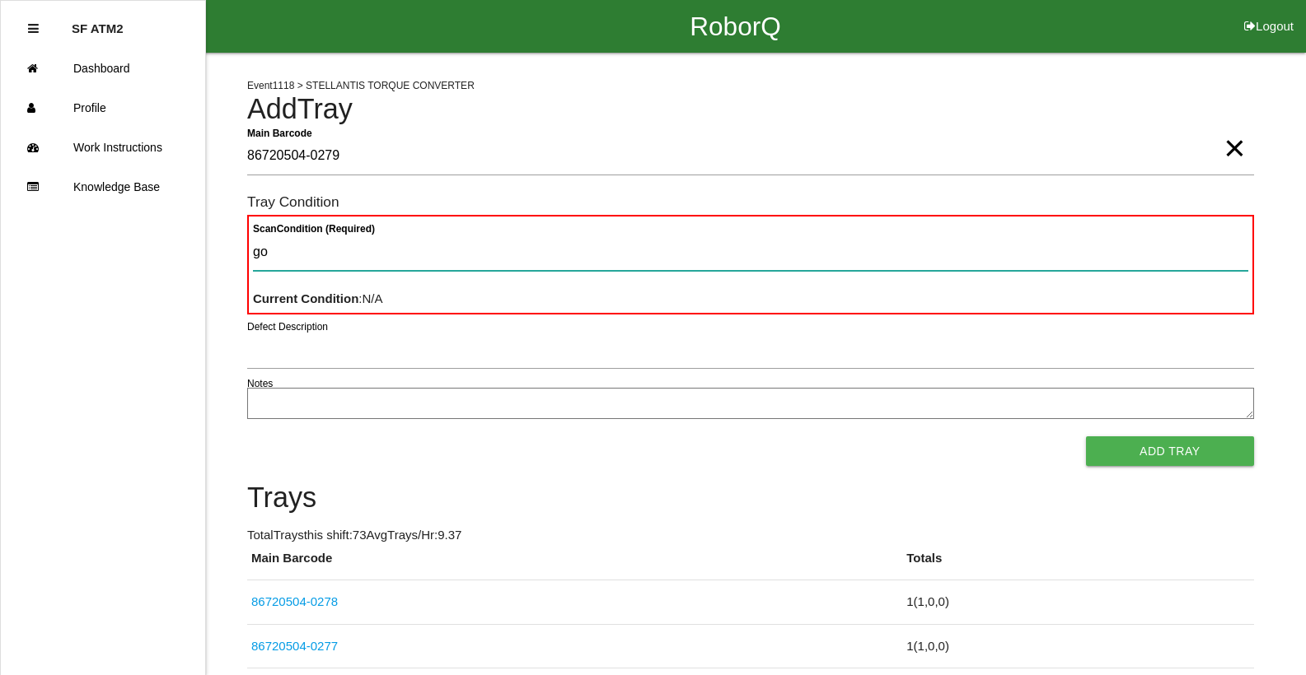
type Condition "goo"
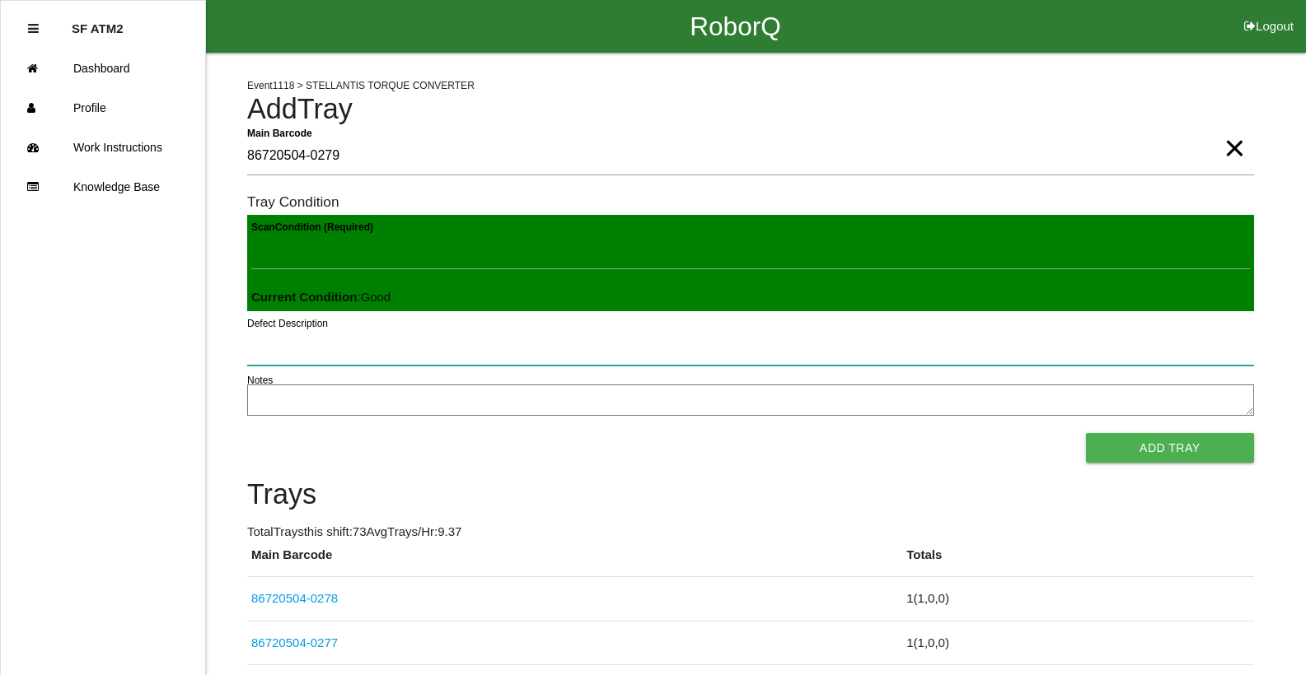
click at [1086, 433] on button "Add Tray" at bounding box center [1170, 448] width 168 height 30
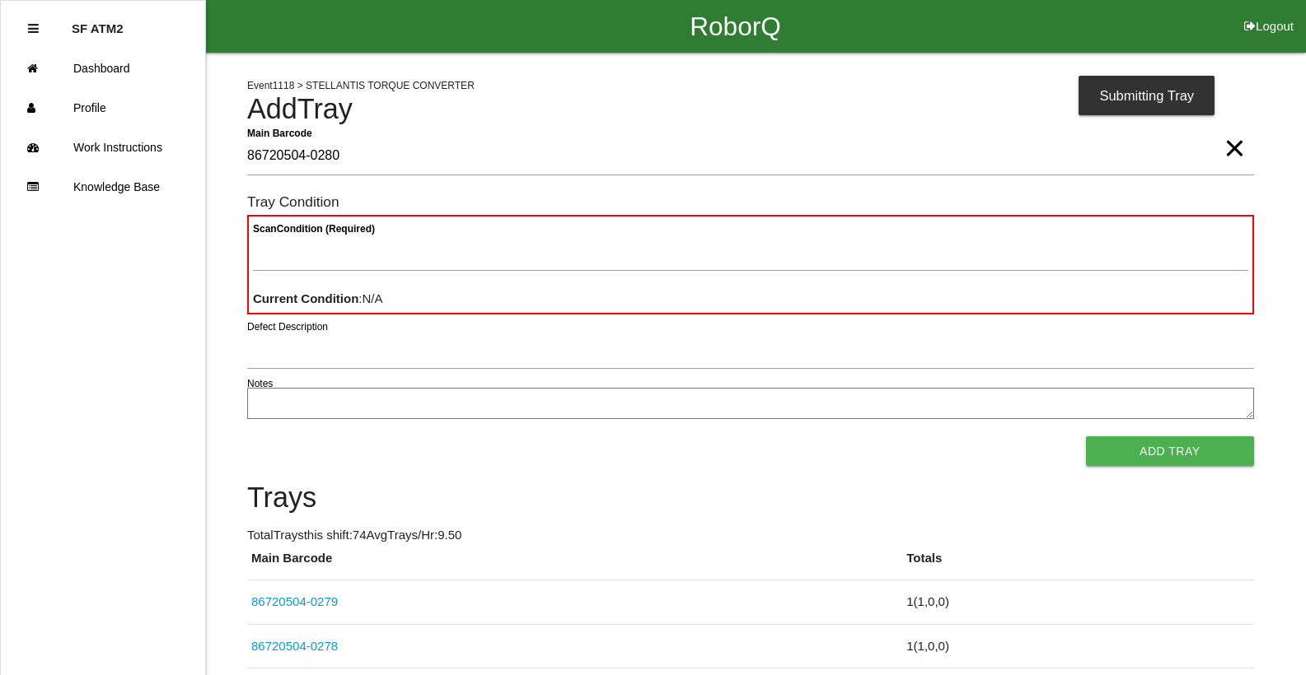
type Barcode "86720504-0280"
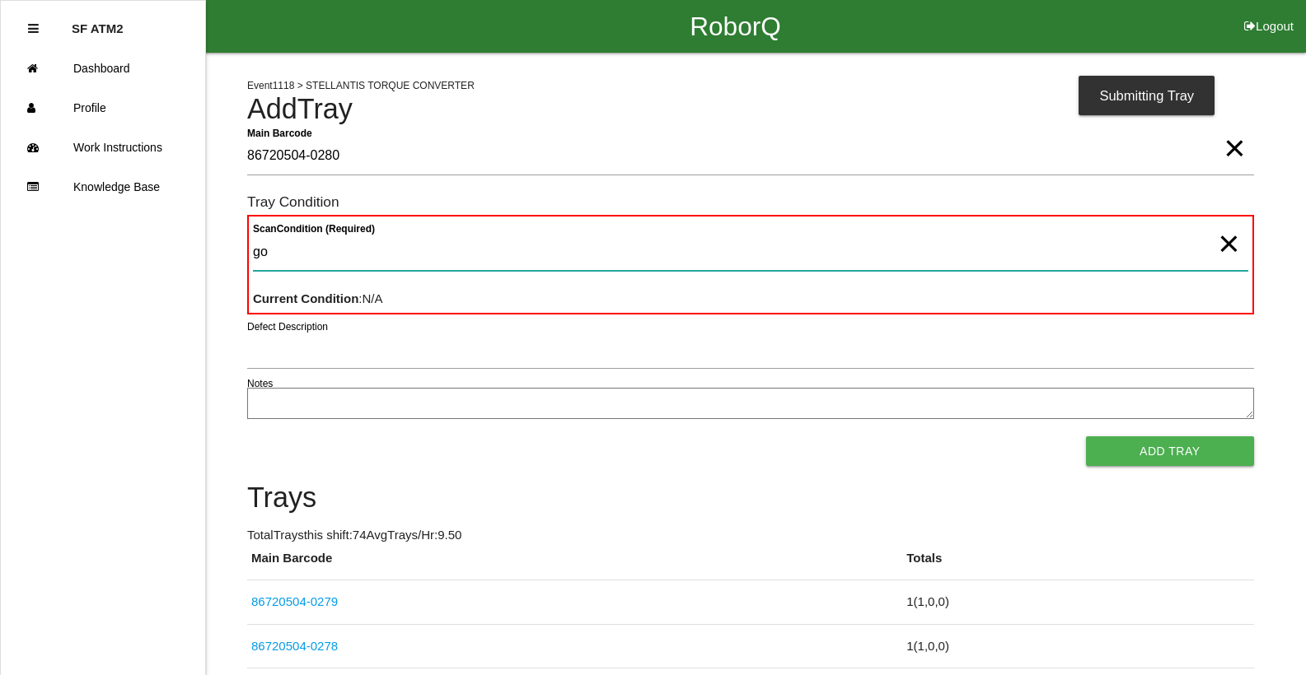
type Condition "goo"
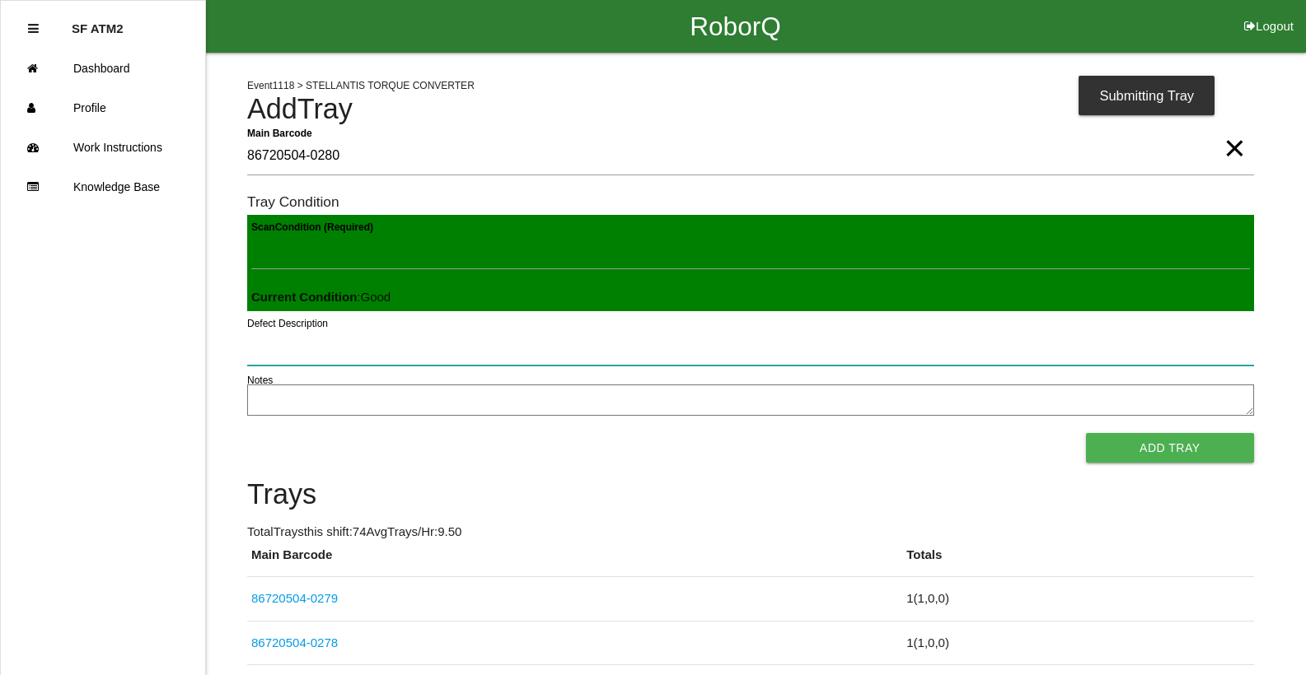
click at [1086, 433] on button "Add Tray" at bounding box center [1170, 448] width 168 height 30
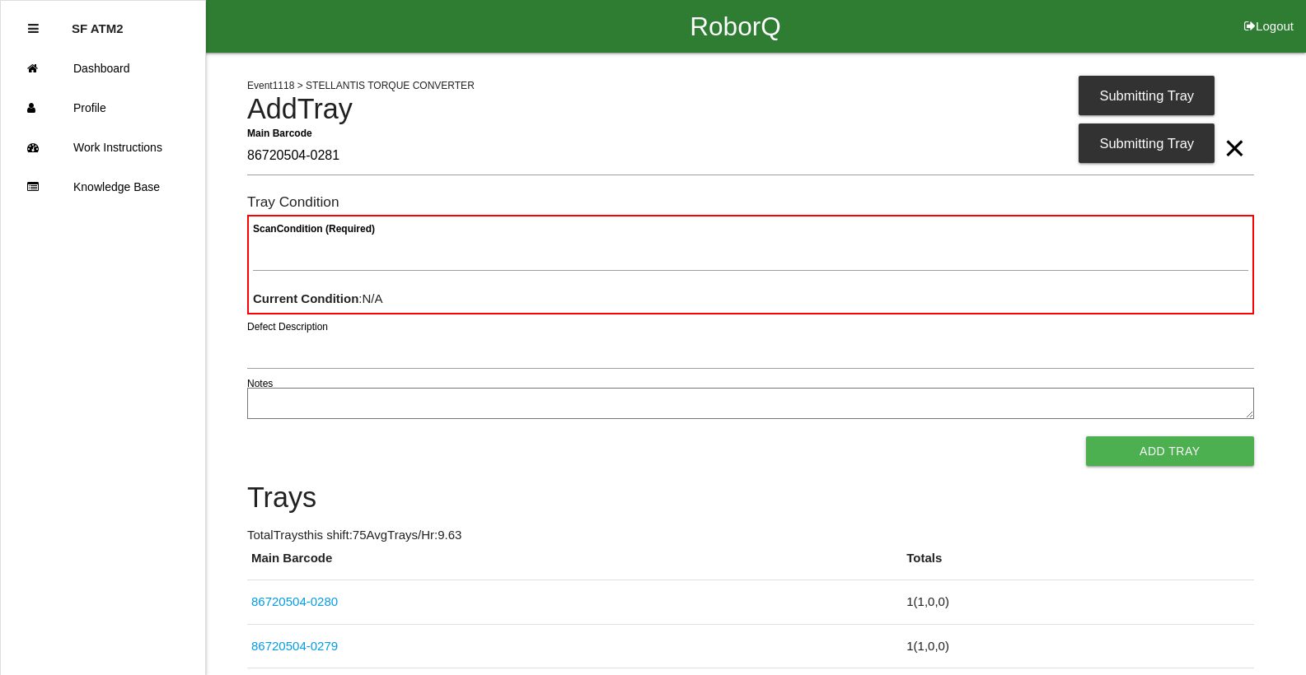
type Barcode "86720504-0281"
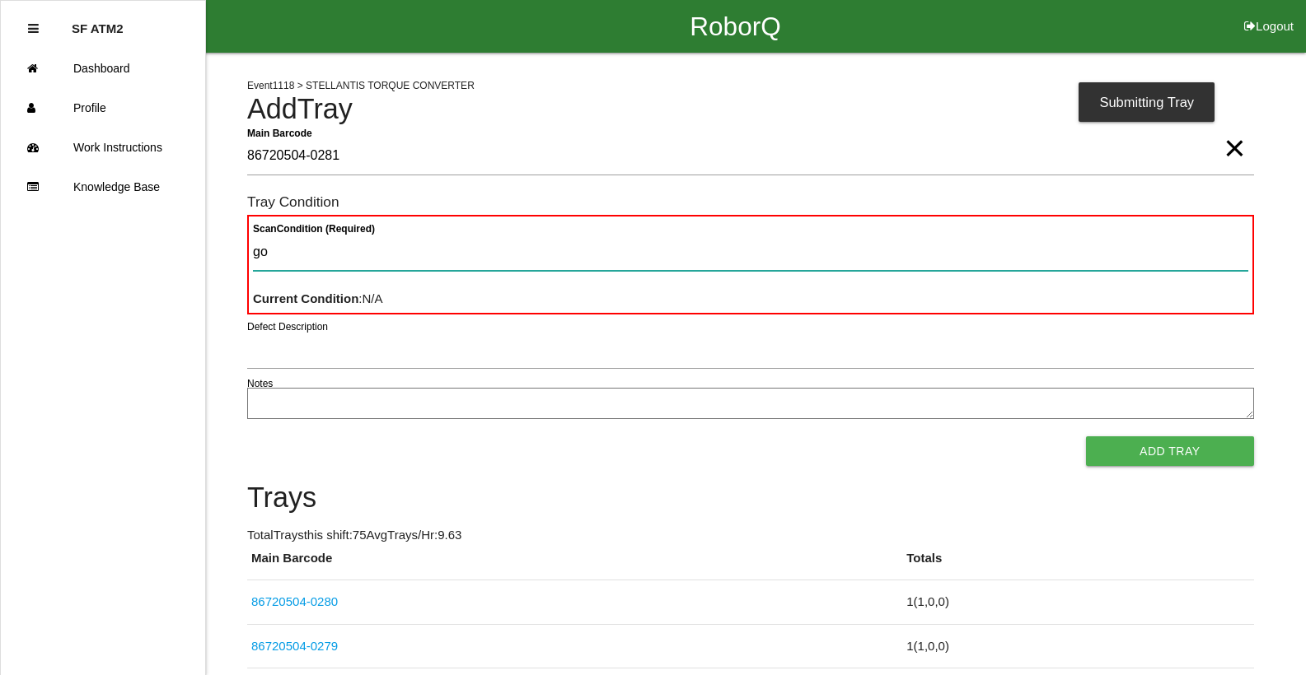
type Condition "goo"
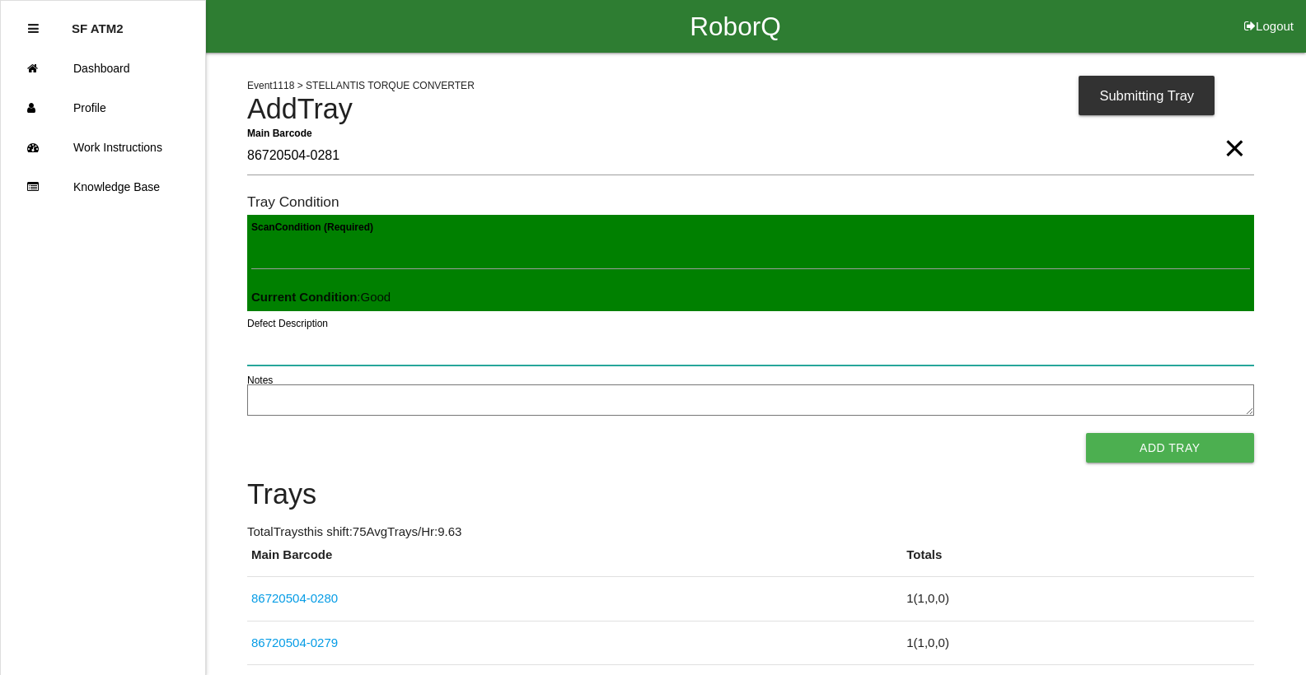
click at [1086, 433] on button "Add Tray" at bounding box center [1170, 448] width 168 height 30
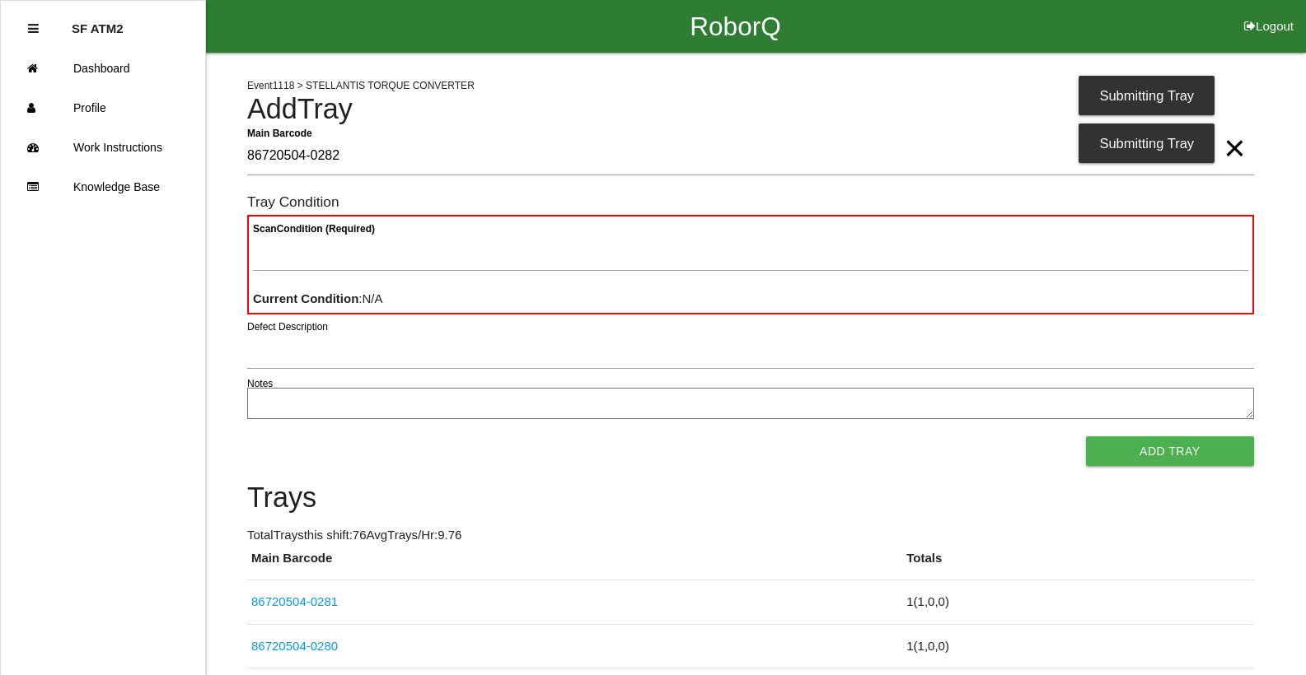
type Barcode "86720504-0282"
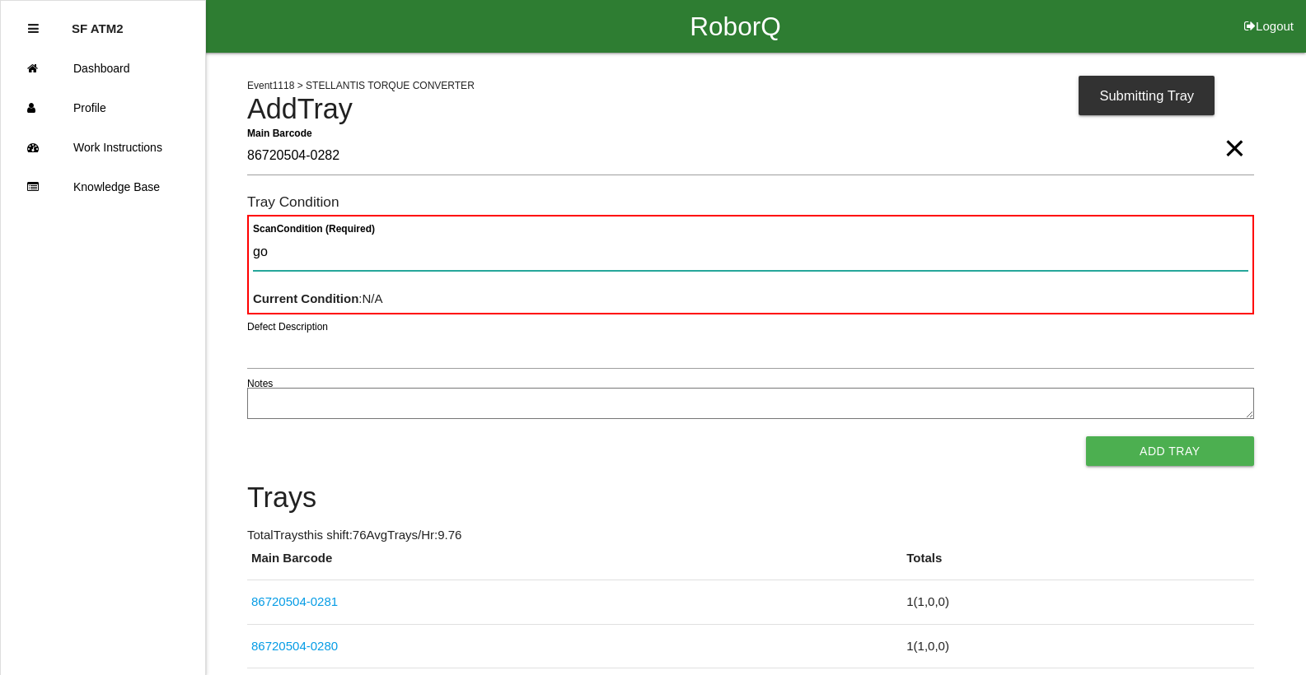
type Condition "goo"
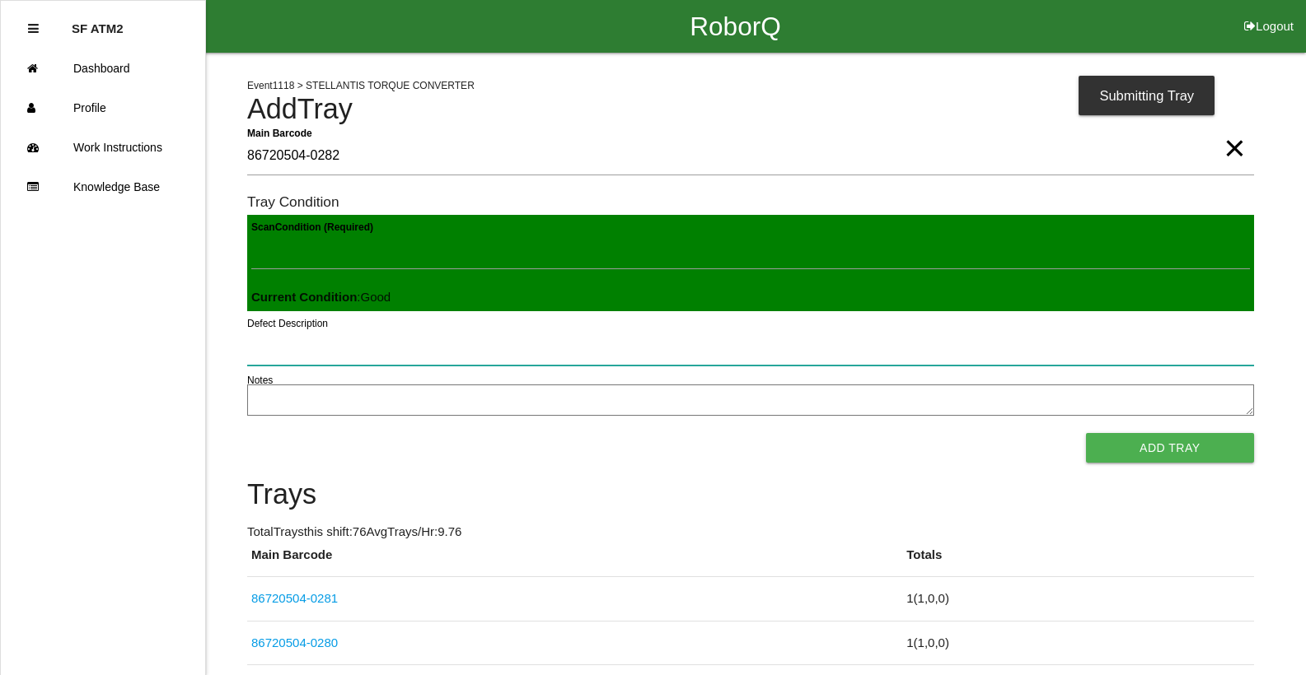
click at [1086, 433] on button "Add Tray" at bounding box center [1170, 448] width 168 height 30
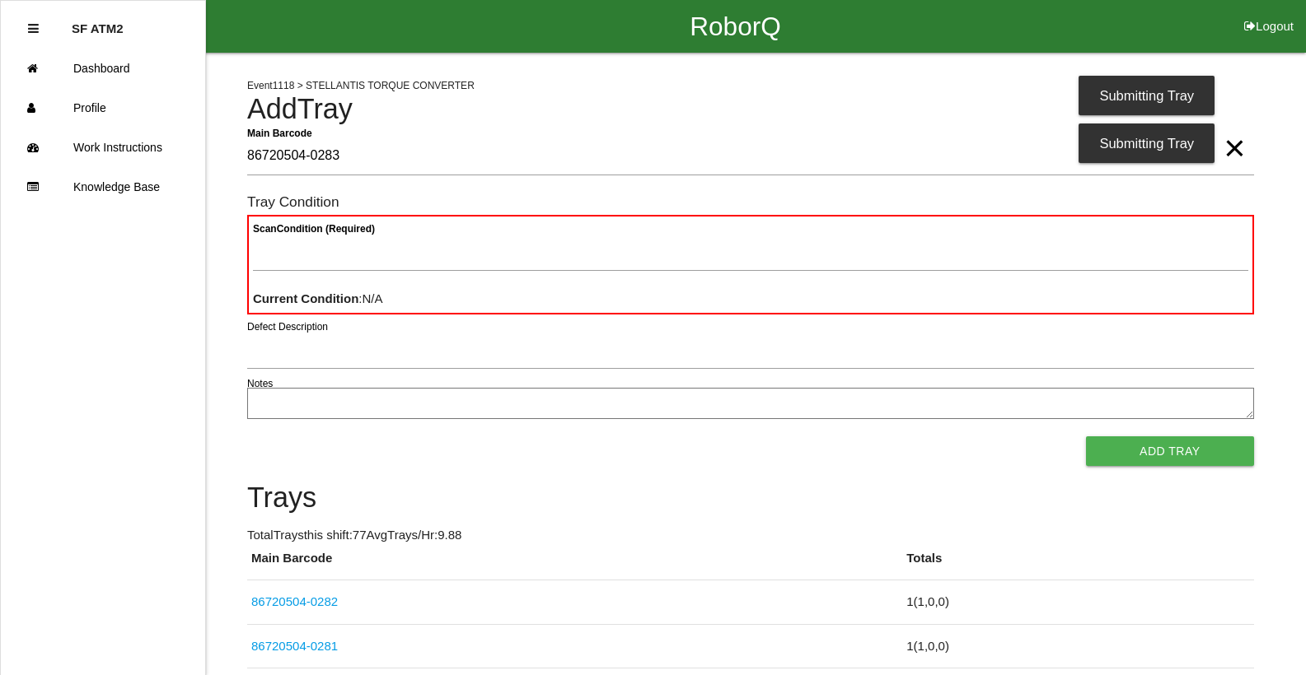
type Barcode "86720504-0283"
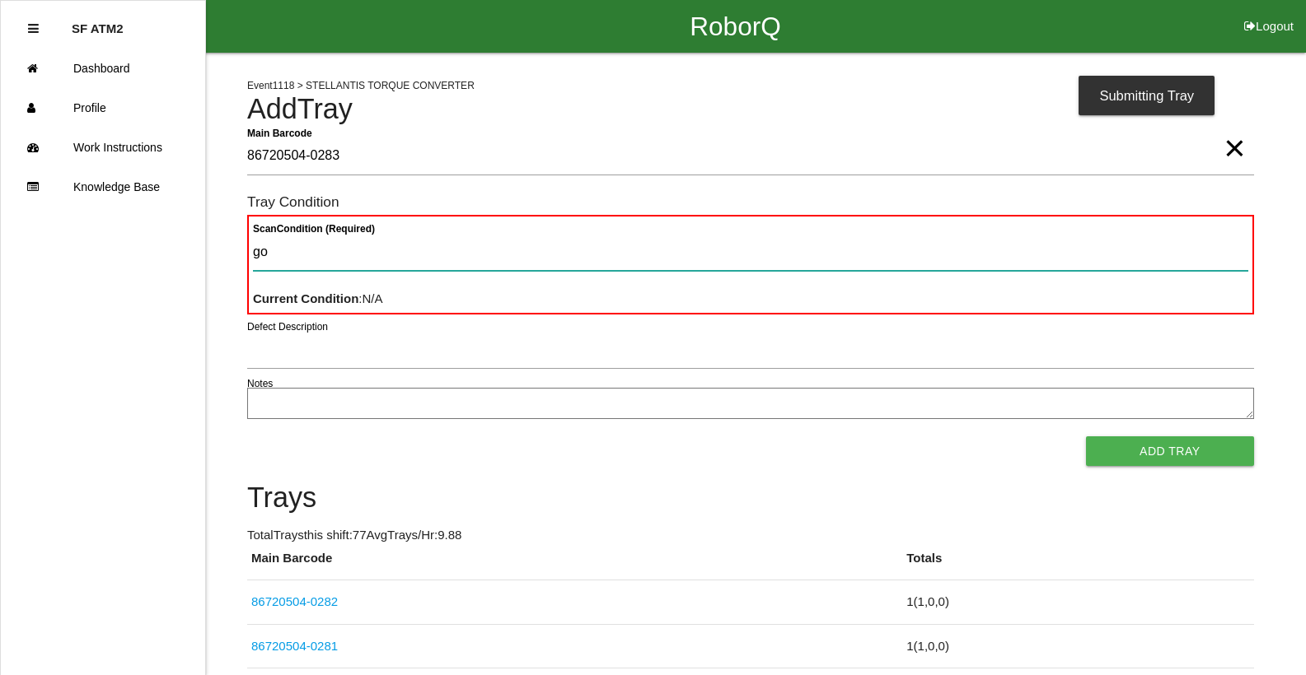
type Condition "goo"
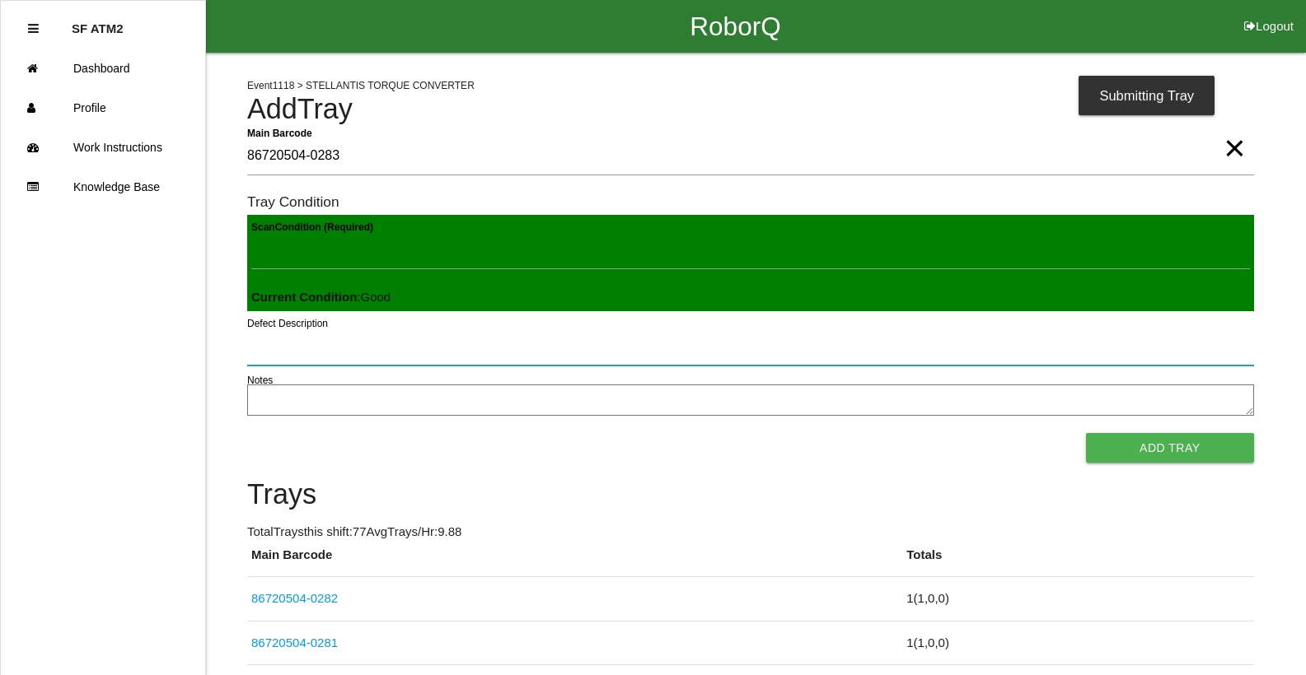
click at [1086, 433] on button "Add Tray" at bounding box center [1170, 448] width 168 height 30
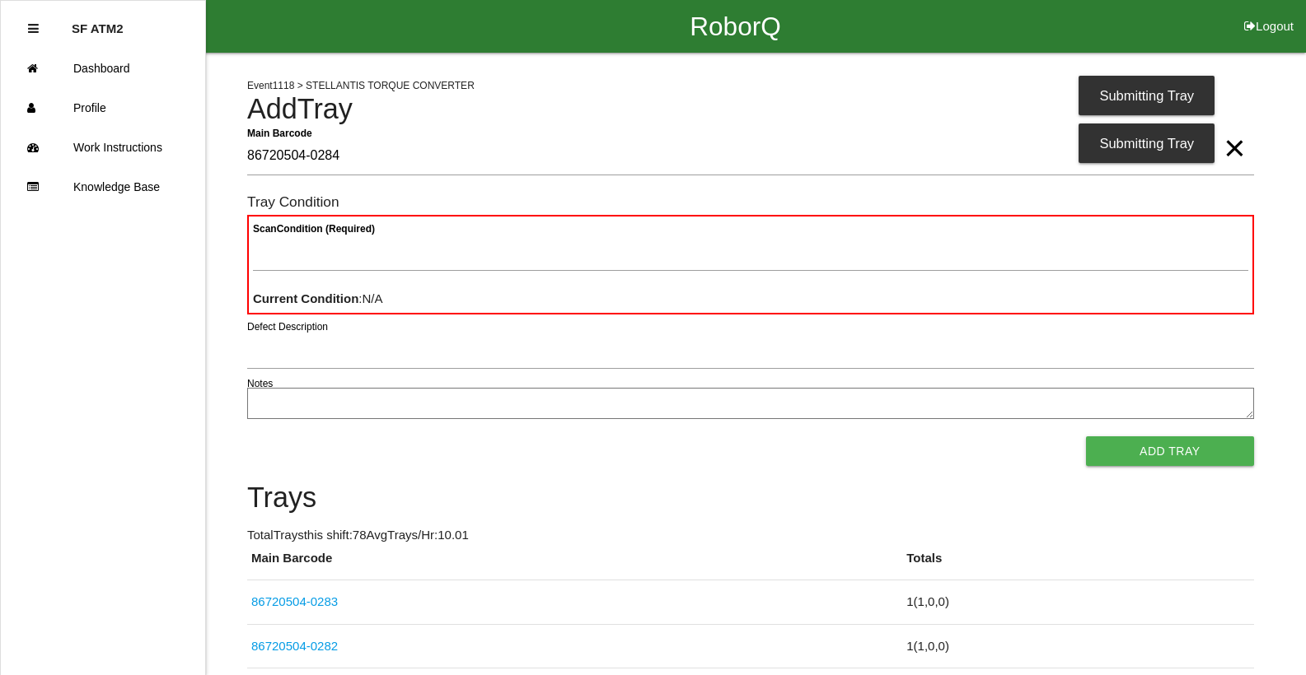
type Barcode "86720504-0284"
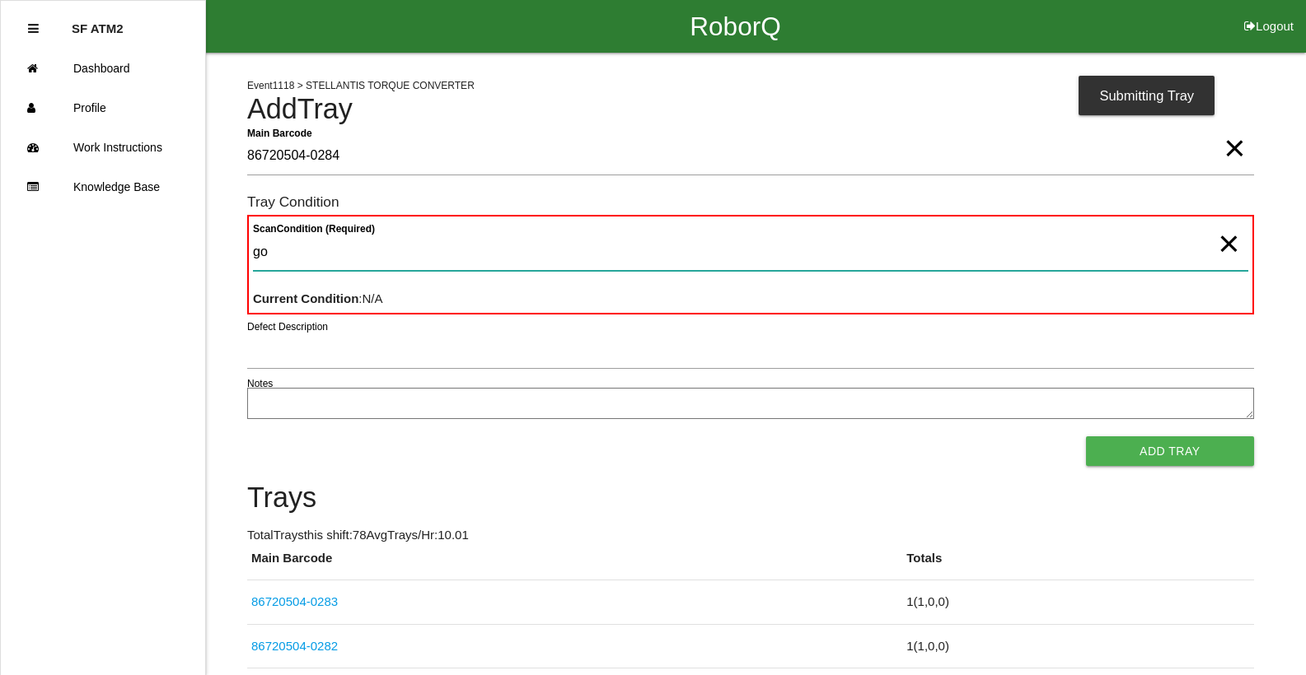
type Condition "goo"
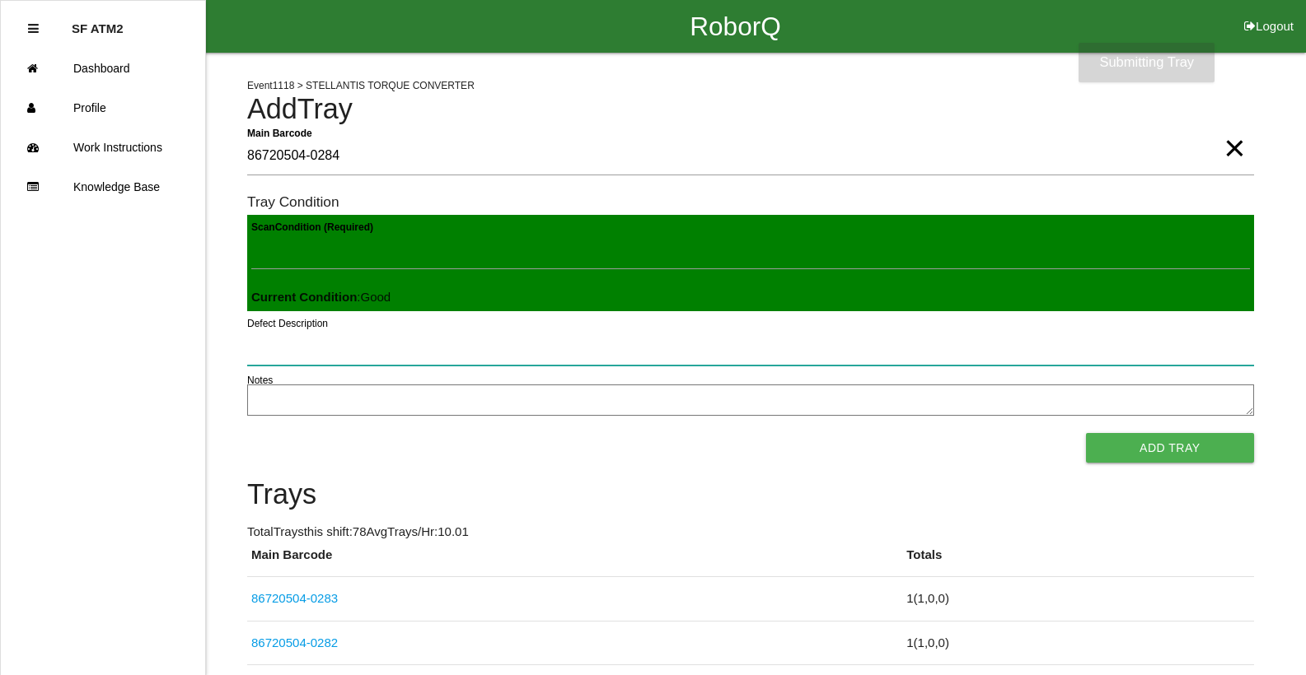
click at [1086, 433] on button "Add Tray" at bounding box center [1170, 448] width 168 height 30
